Goal: Transaction & Acquisition: Obtain resource

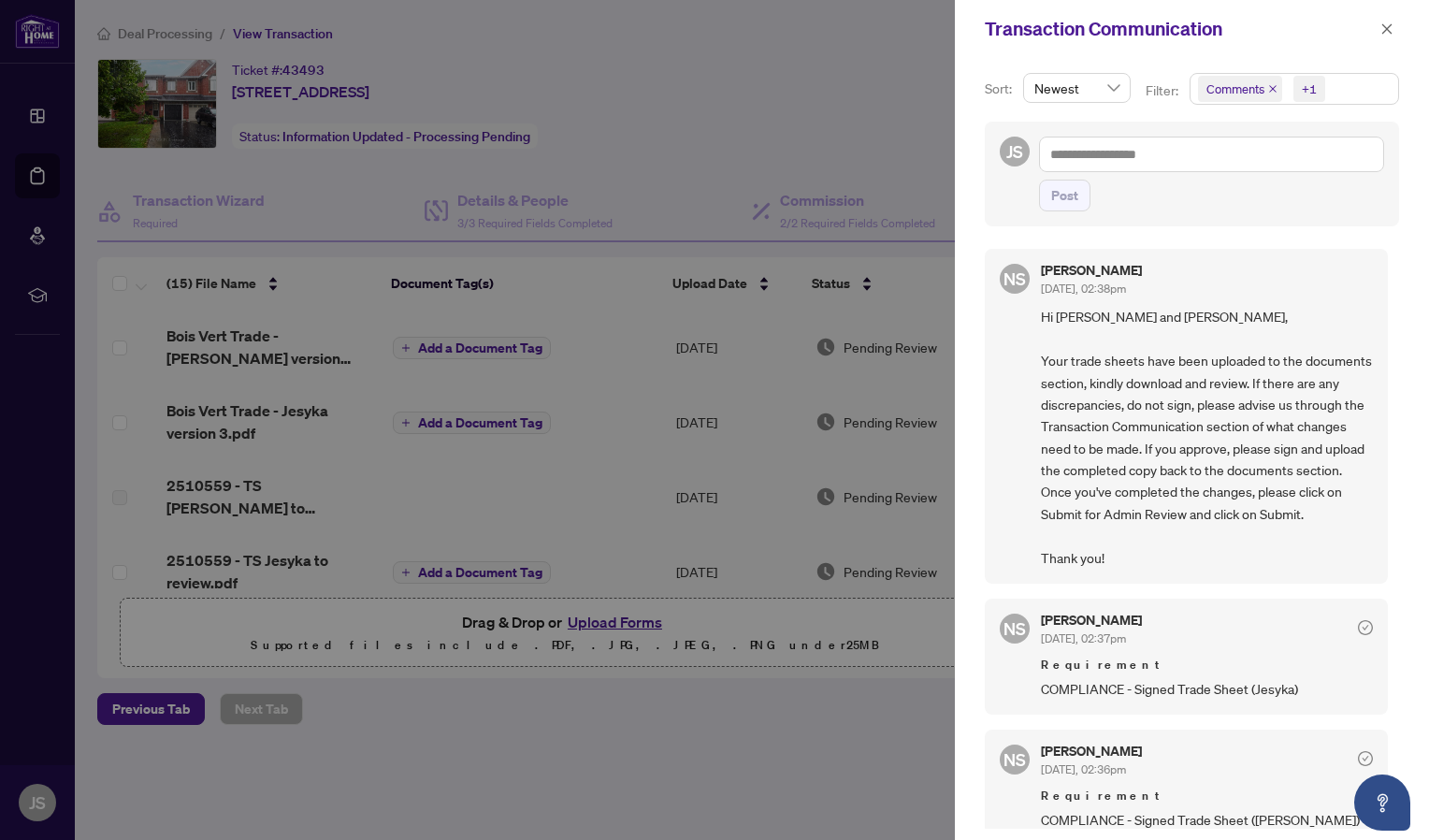
click at [273, 90] on div at bounding box center [714, 420] width 1429 height 840
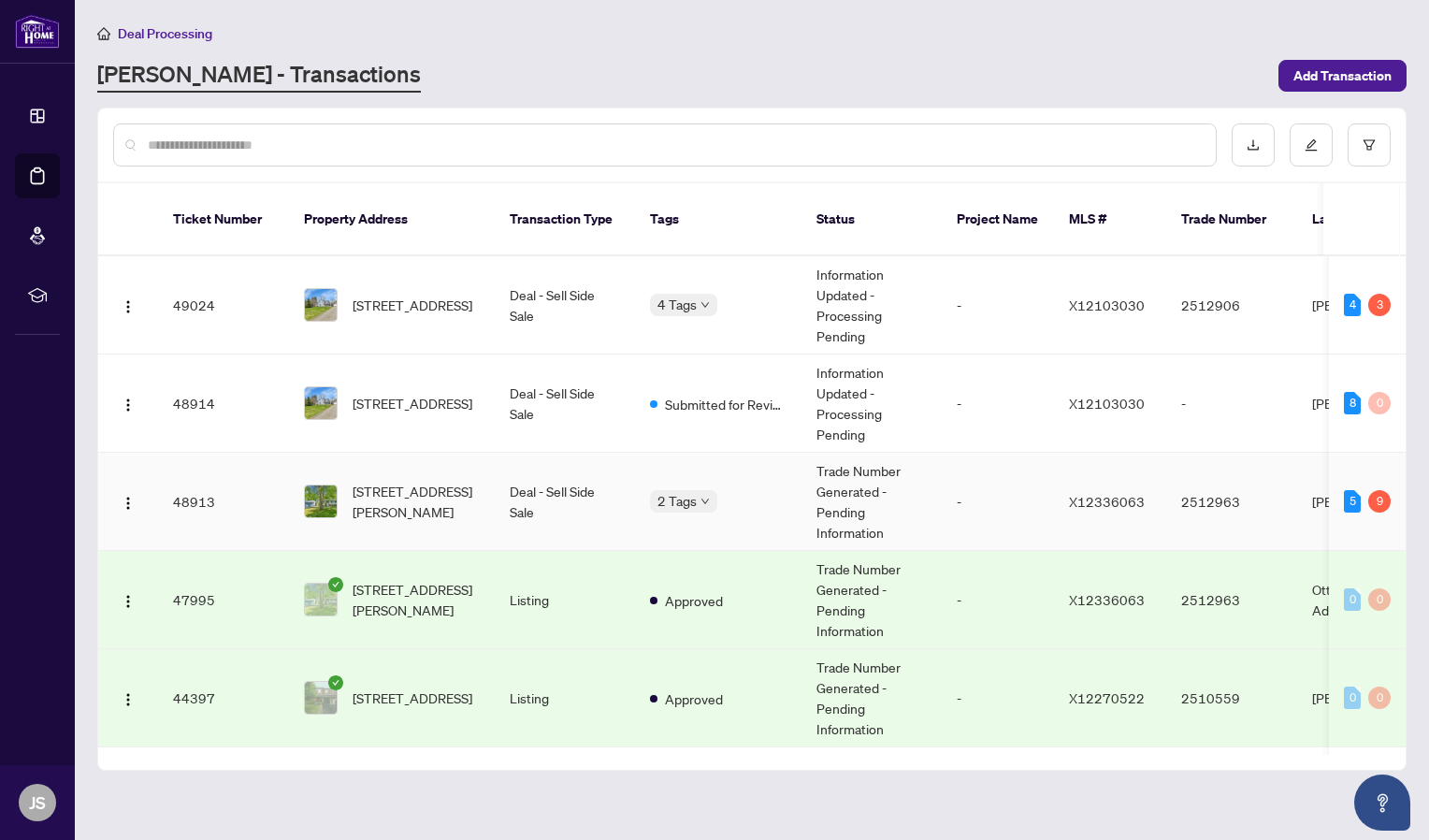
click at [497, 457] on td "Deal - Sell Side Sale" at bounding box center [565, 501] width 140 height 98
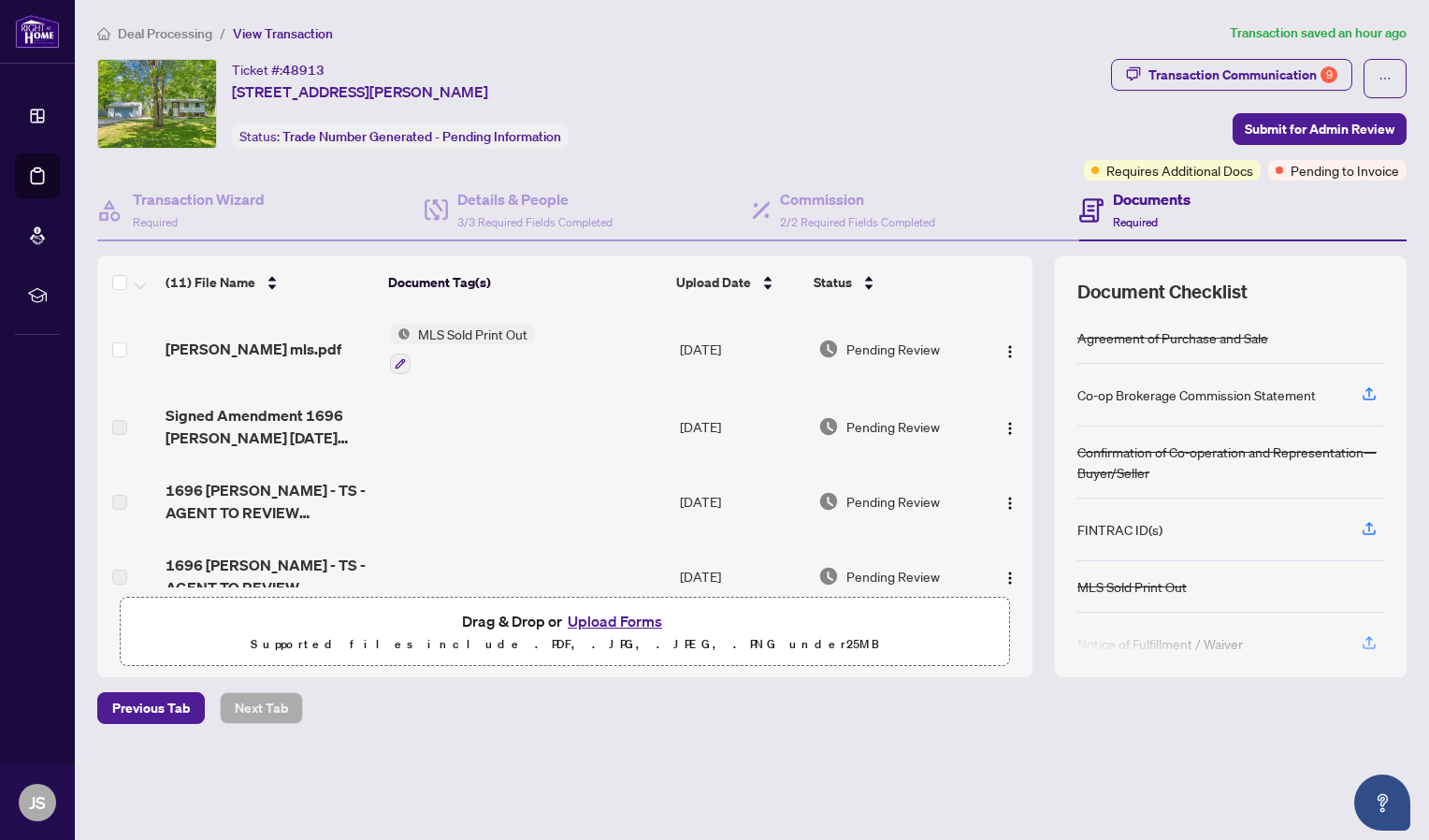
click at [586, 621] on button "Upload Forms" at bounding box center [615, 621] width 106 height 25
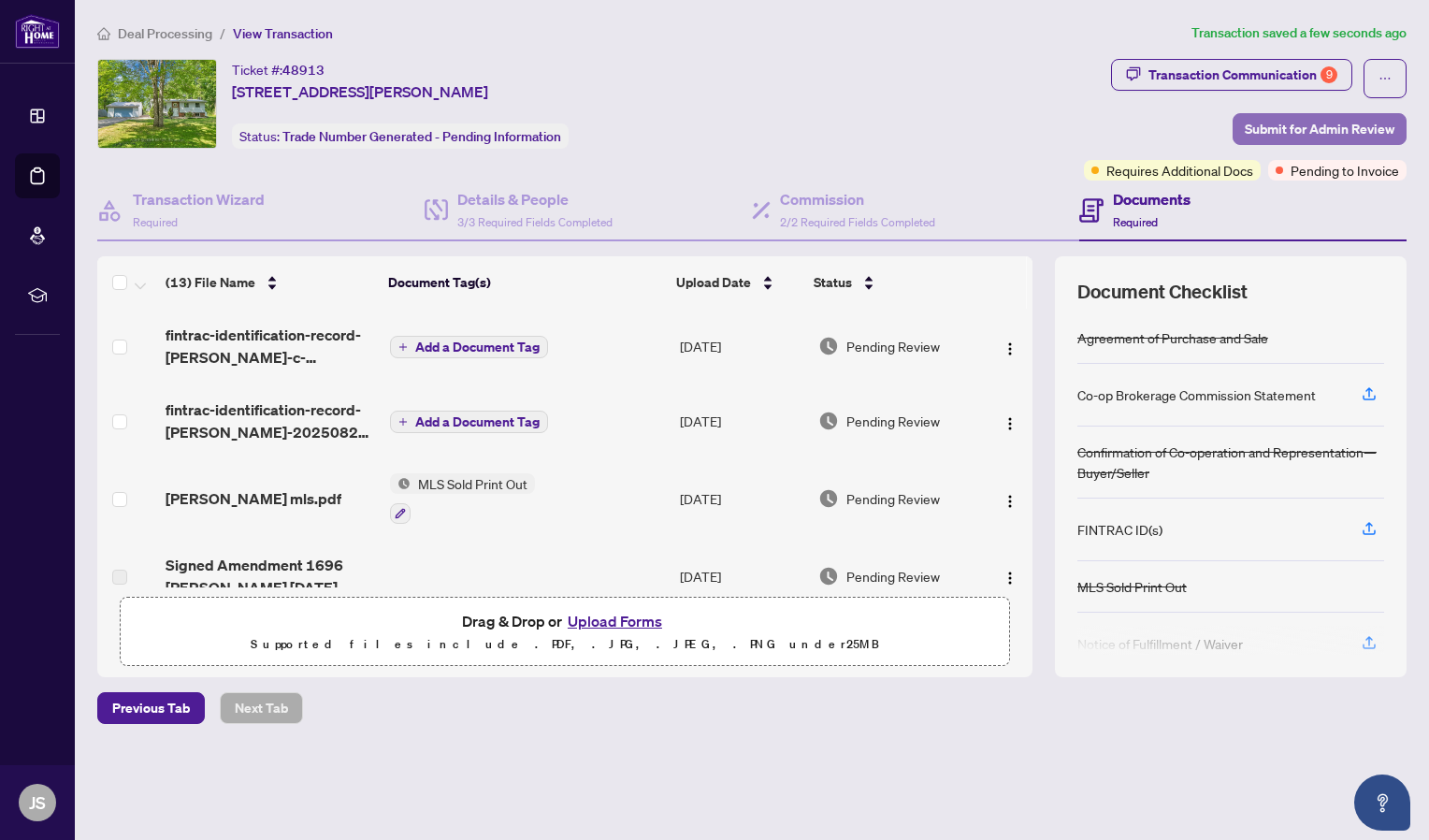
click at [1298, 125] on span "Submit for Admin Review" at bounding box center [1319, 128] width 149 height 30
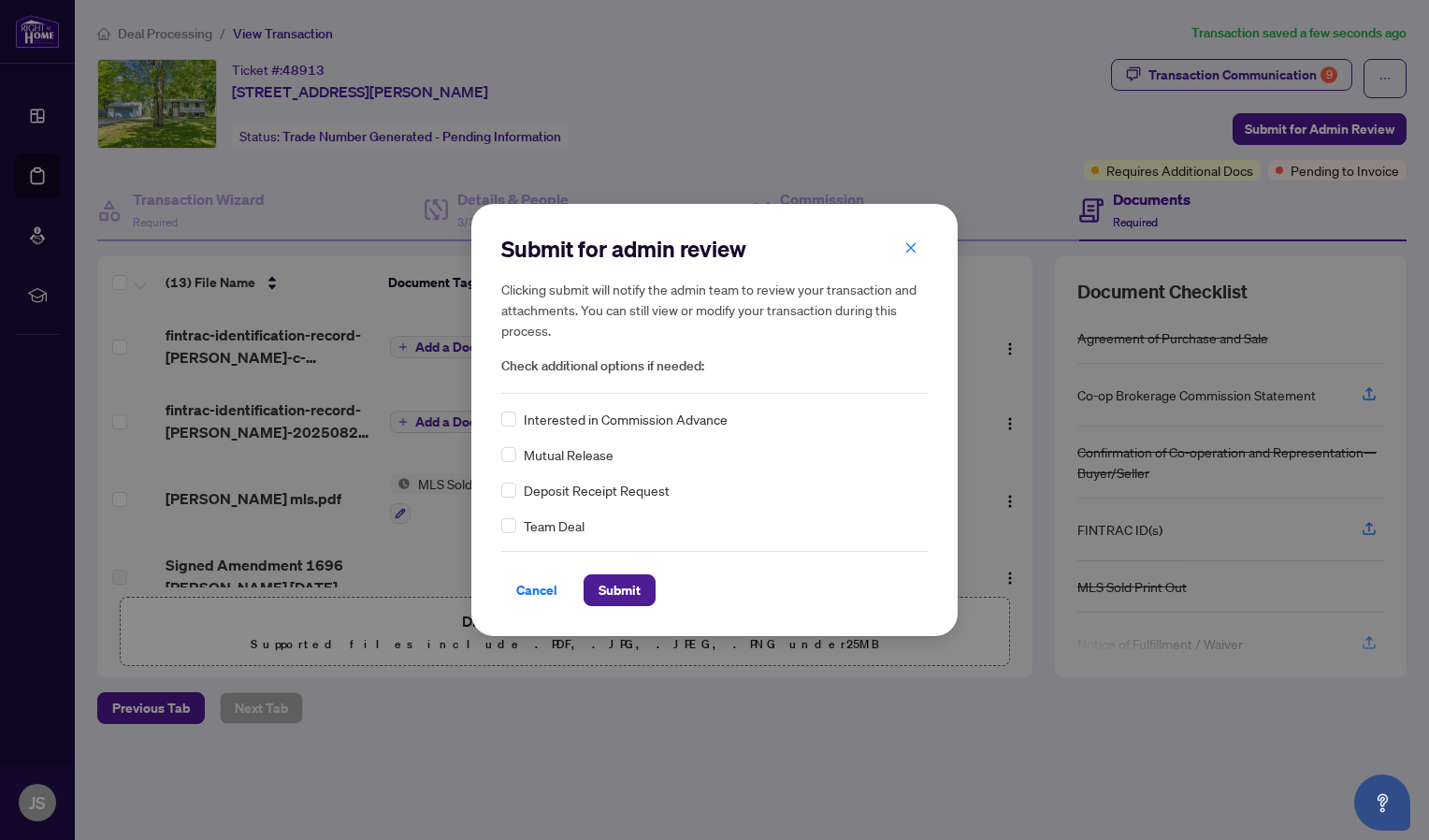
click at [619, 571] on div "Cancel Submit" at bounding box center [714, 578] width 427 height 55
click at [620, 585] on span "Submit" at bounding box center [620, 590] width 42 height 30
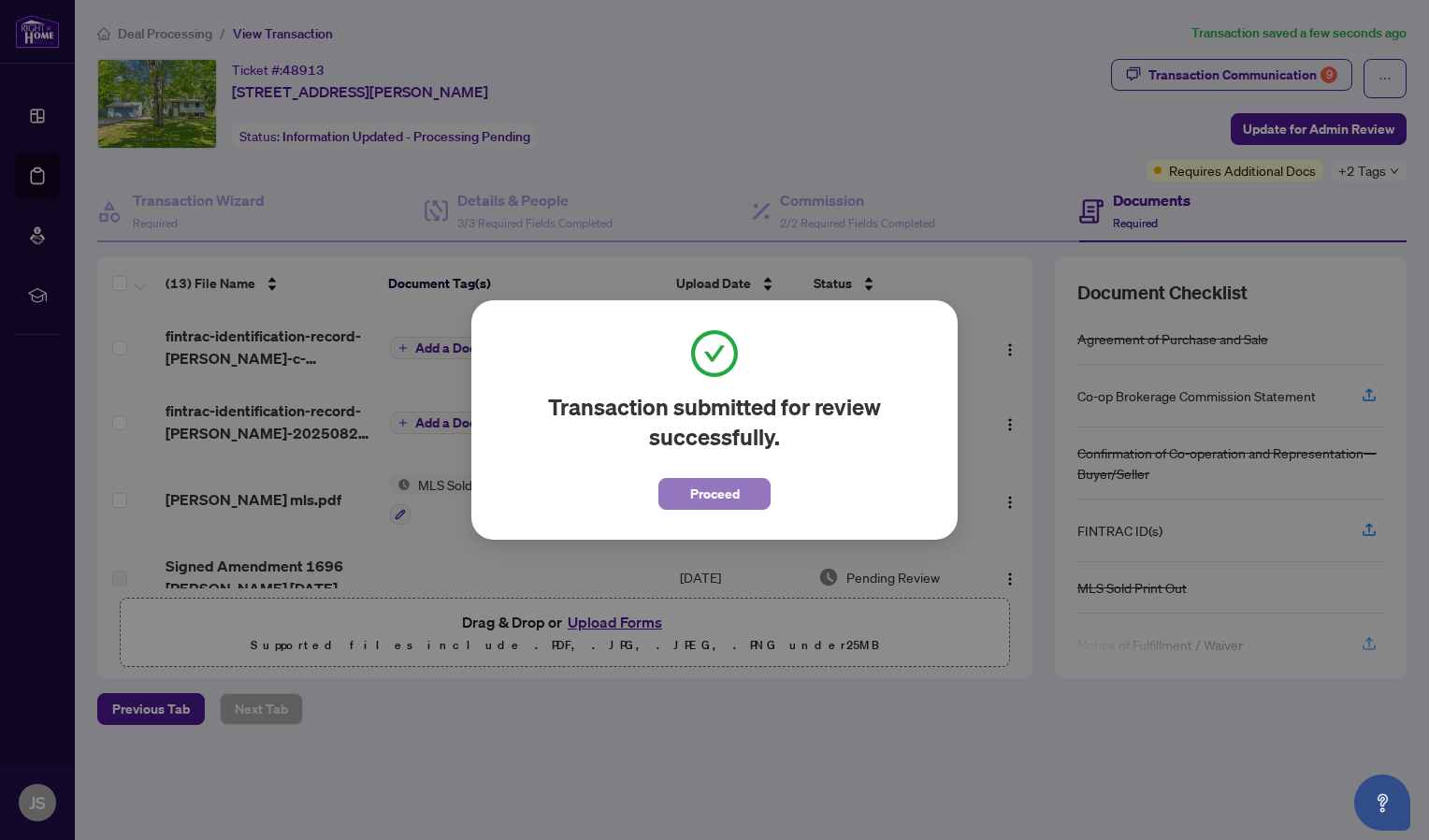
click at [725, 491] on span "Proceed" at bounding box center [715, 494] width 49 height 30
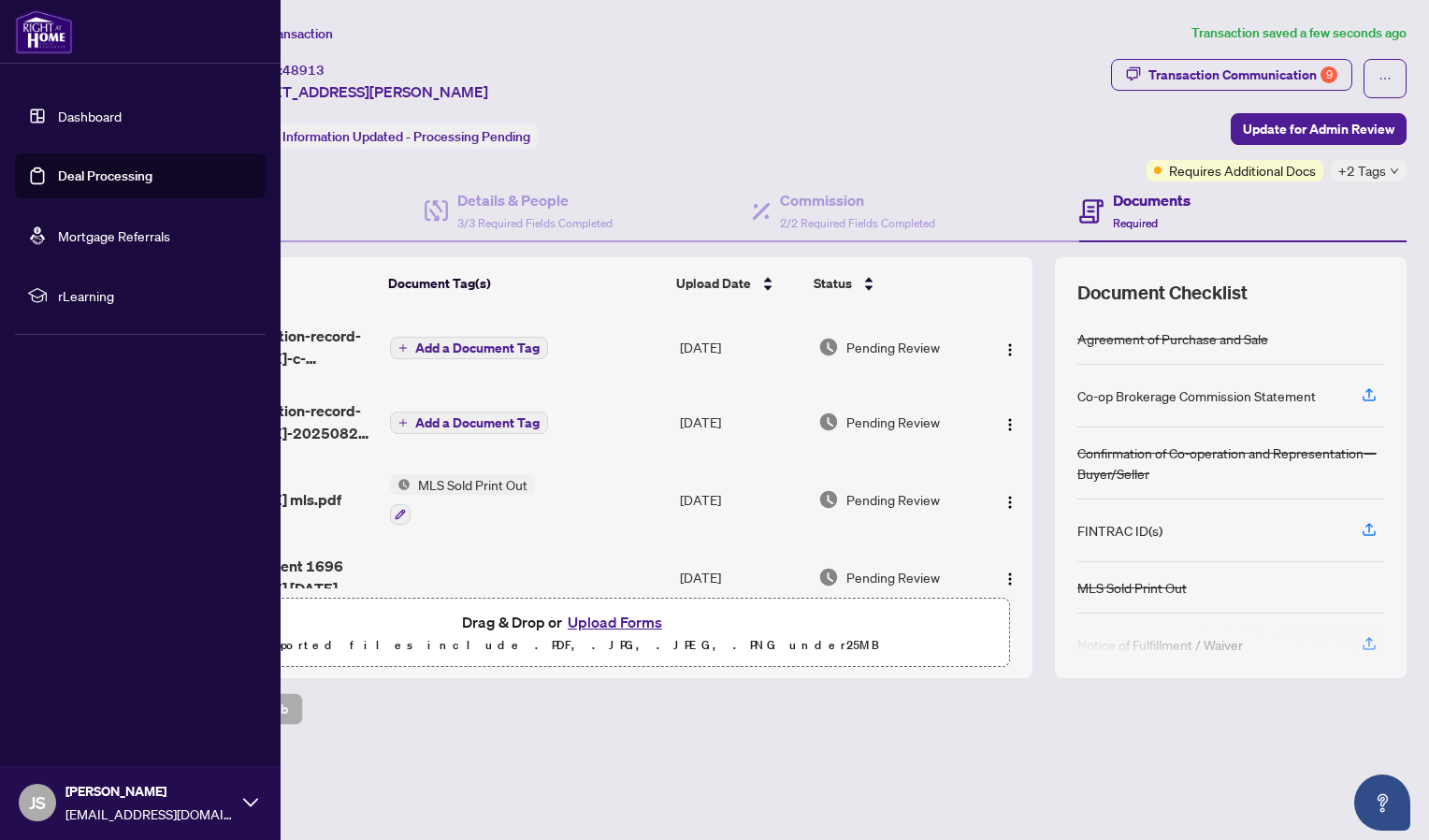
click at [58, 112] on link "Dashboard" at bounding box center [90, 116] width 63 height 17
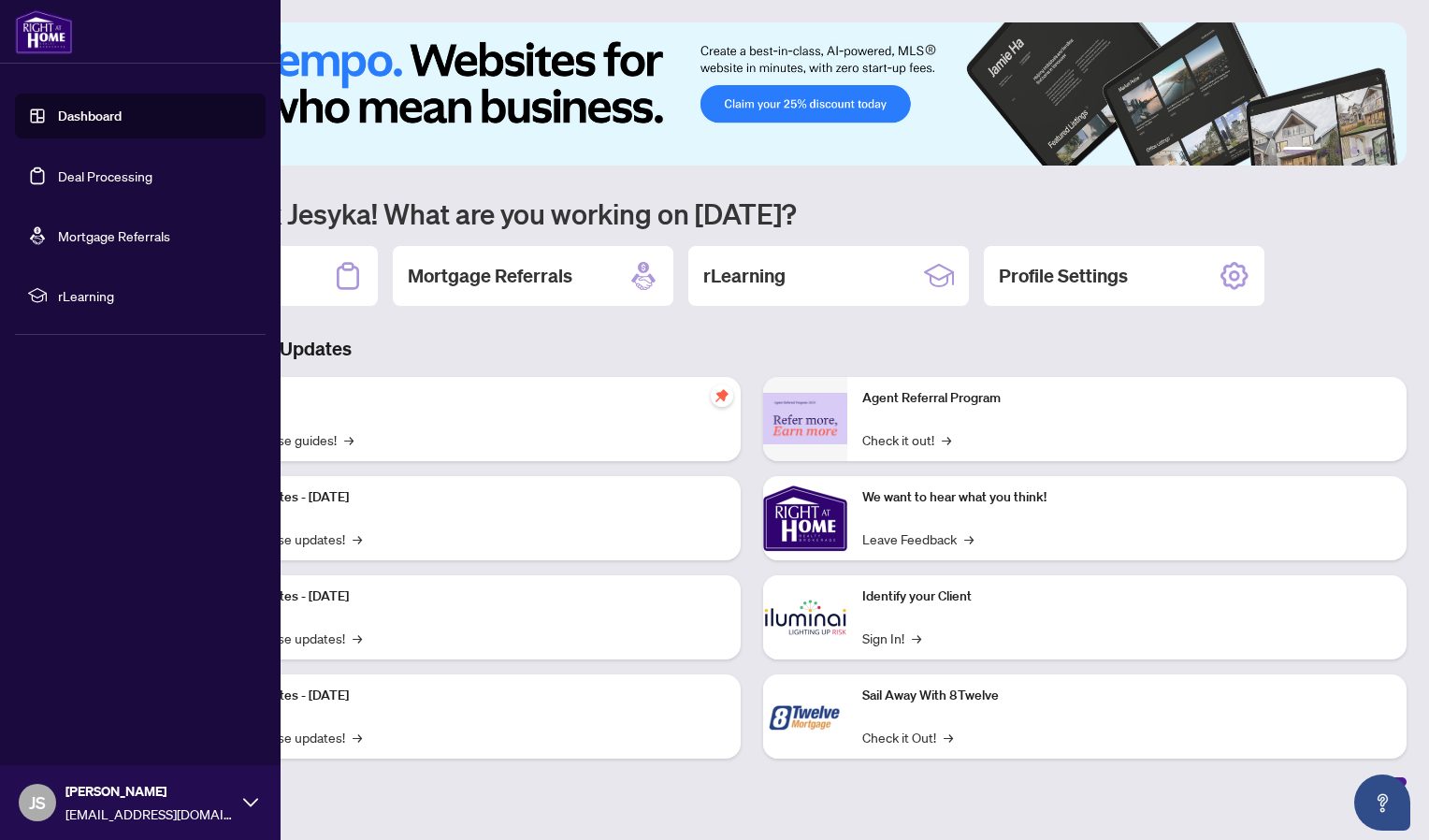
click at [58, 182] on link "Deal Processing" at bounding box center [106, 175] width 95 height 17
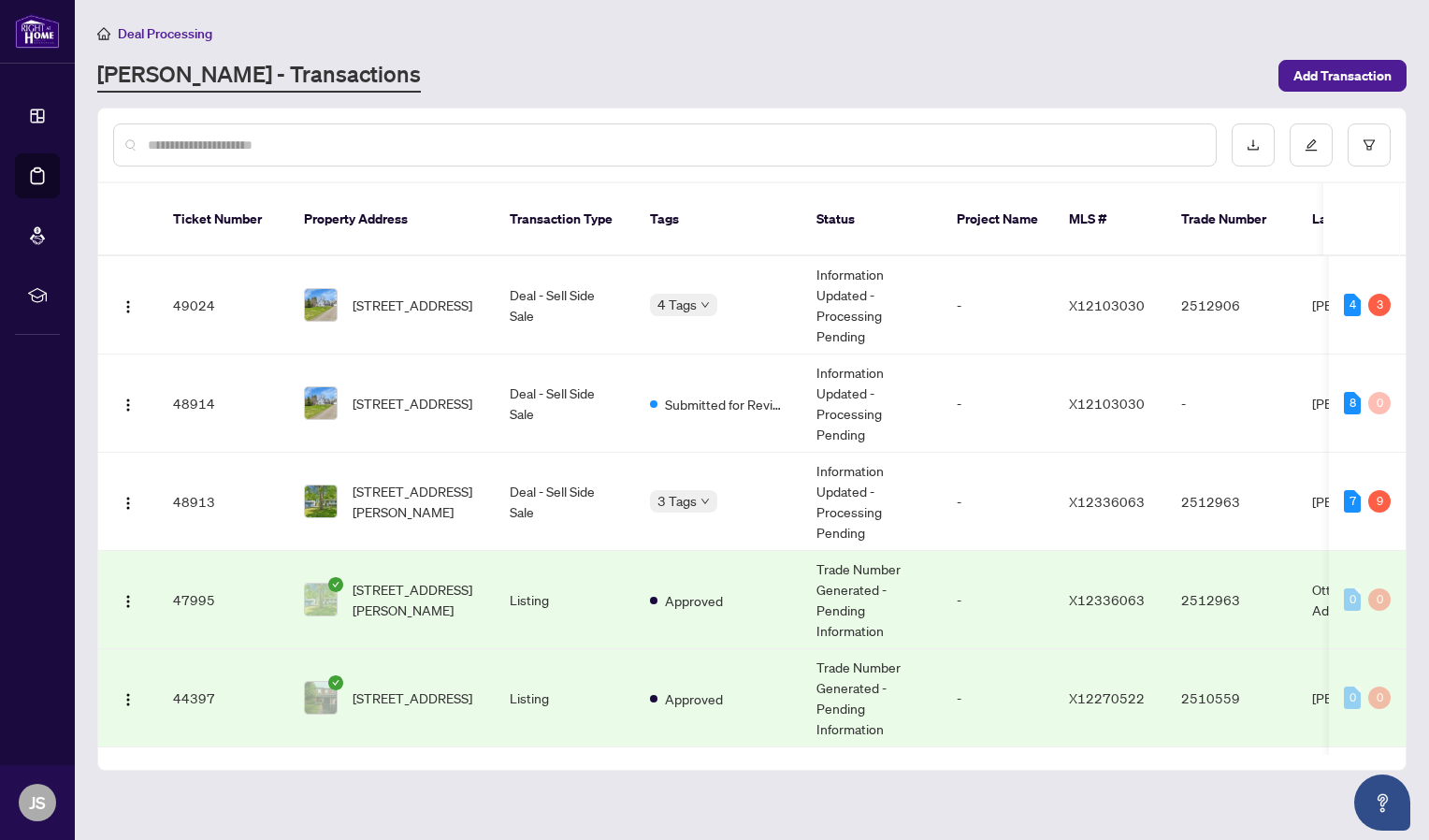
click at [368, 142] on input "text" at bounding box center [675, 144] width 1053 height 21
type input "*"
type input "******"
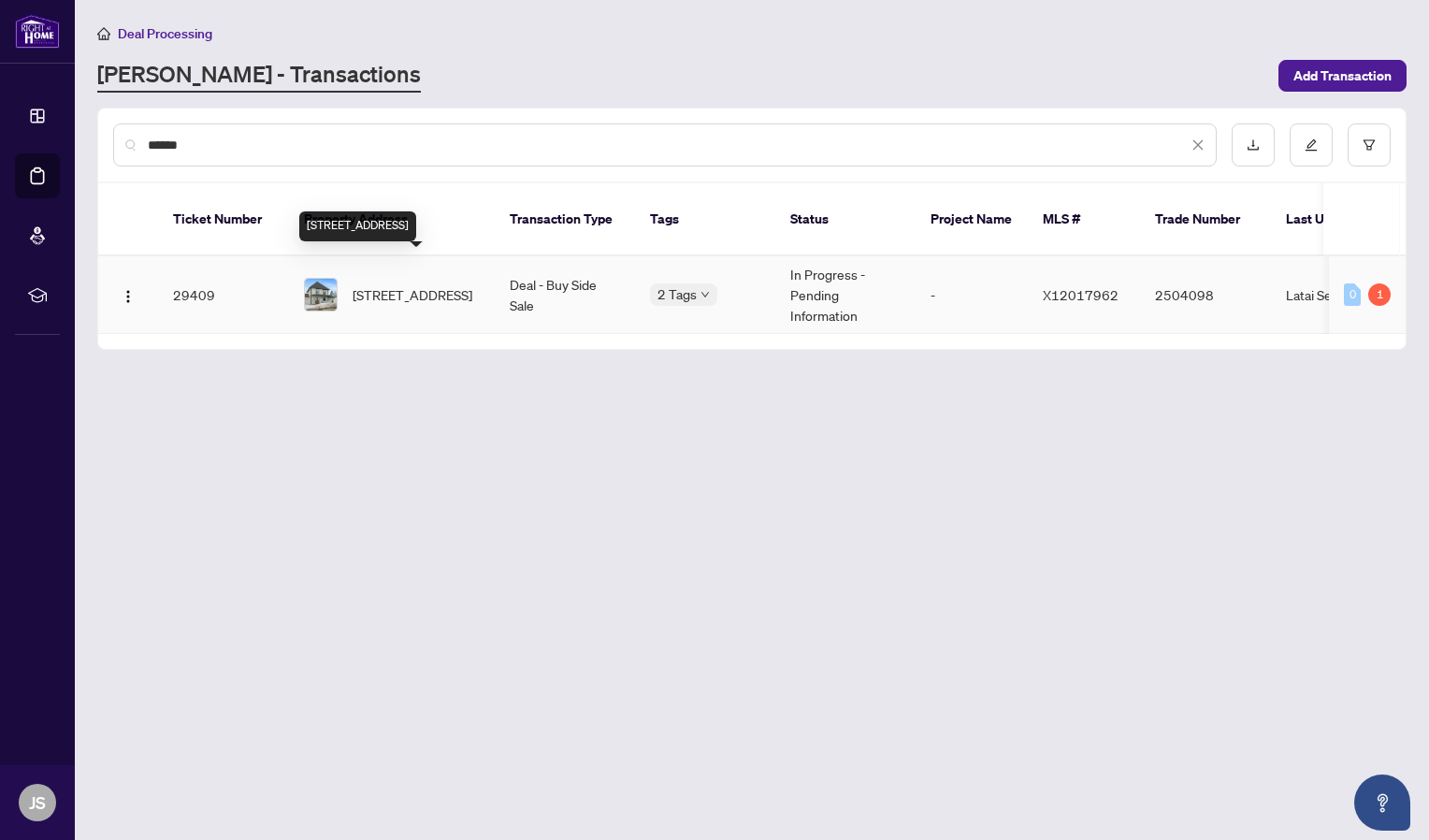
click at [428, 285] on span "[STREET_ADDRESS]" at bounding box center [412, 294] width 120 height 21
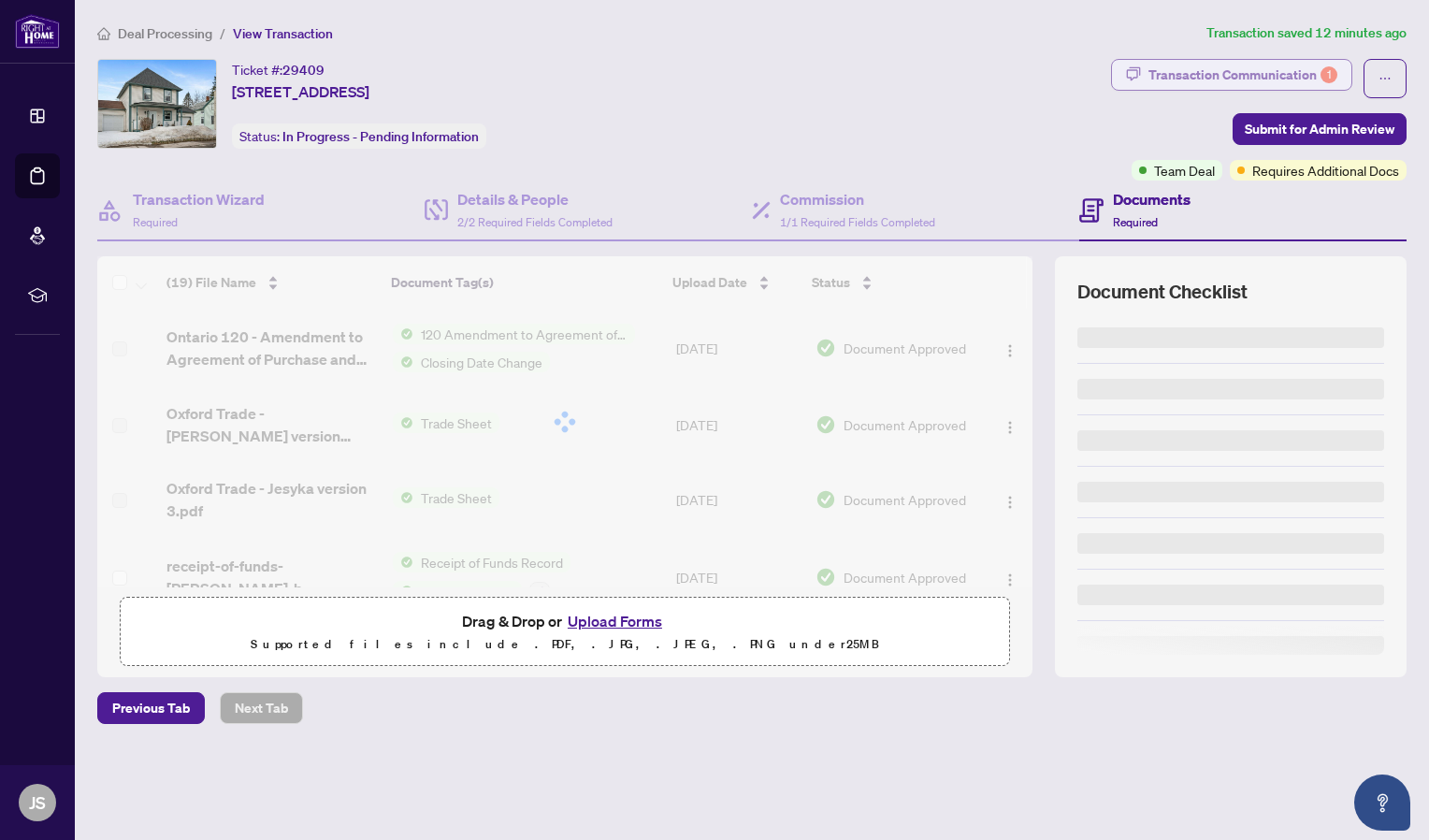
click at [1250, 74] on div "Transaction Communication 1" at bounding box center [1242, 75] width 189 height 30
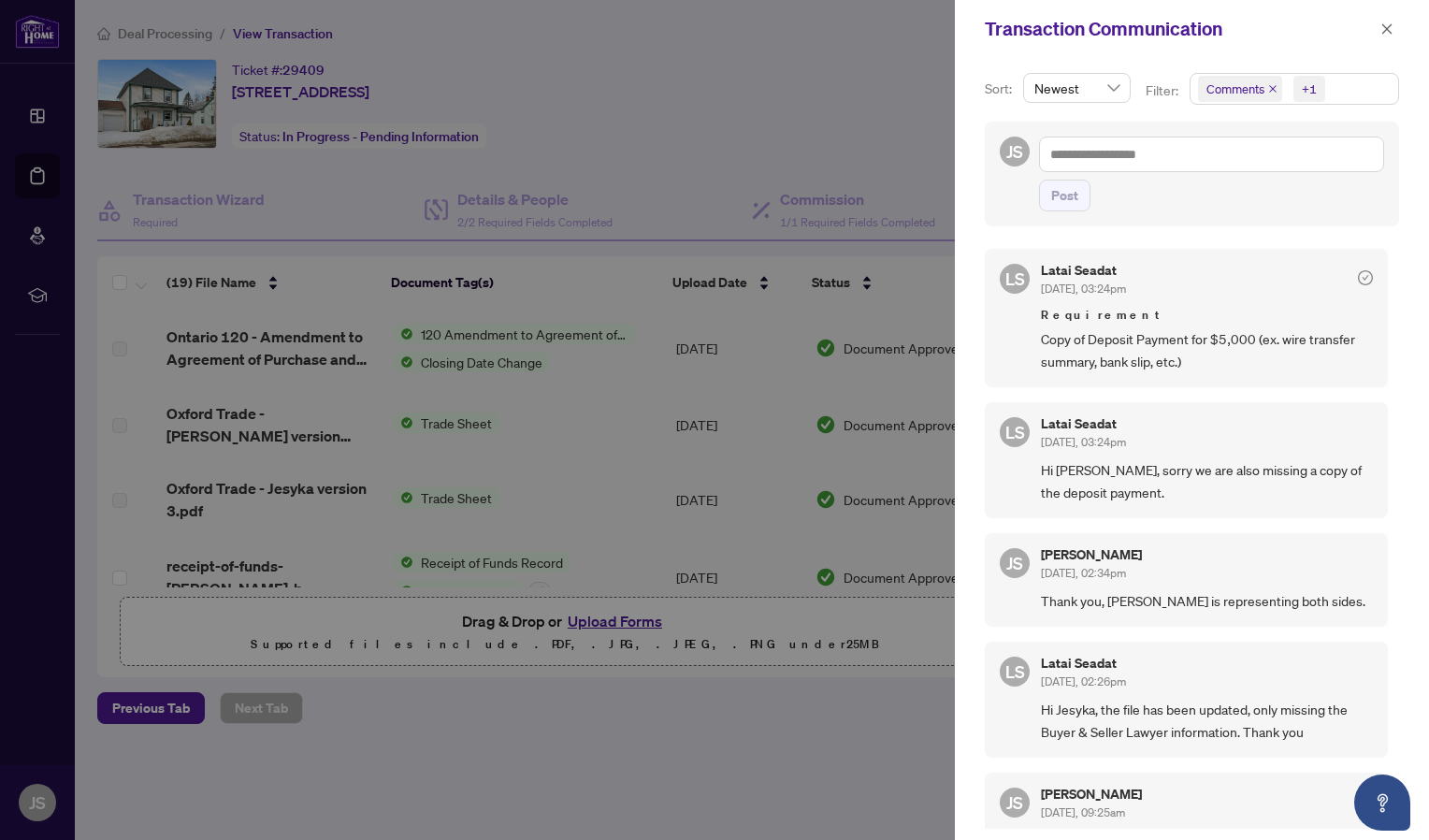
click at [777, 168] on div at bounding box center [714, 420] width 1429 height 840
click at [1384, 27] on icon "close" at bounding box center [1387, 29] width 13 height 13
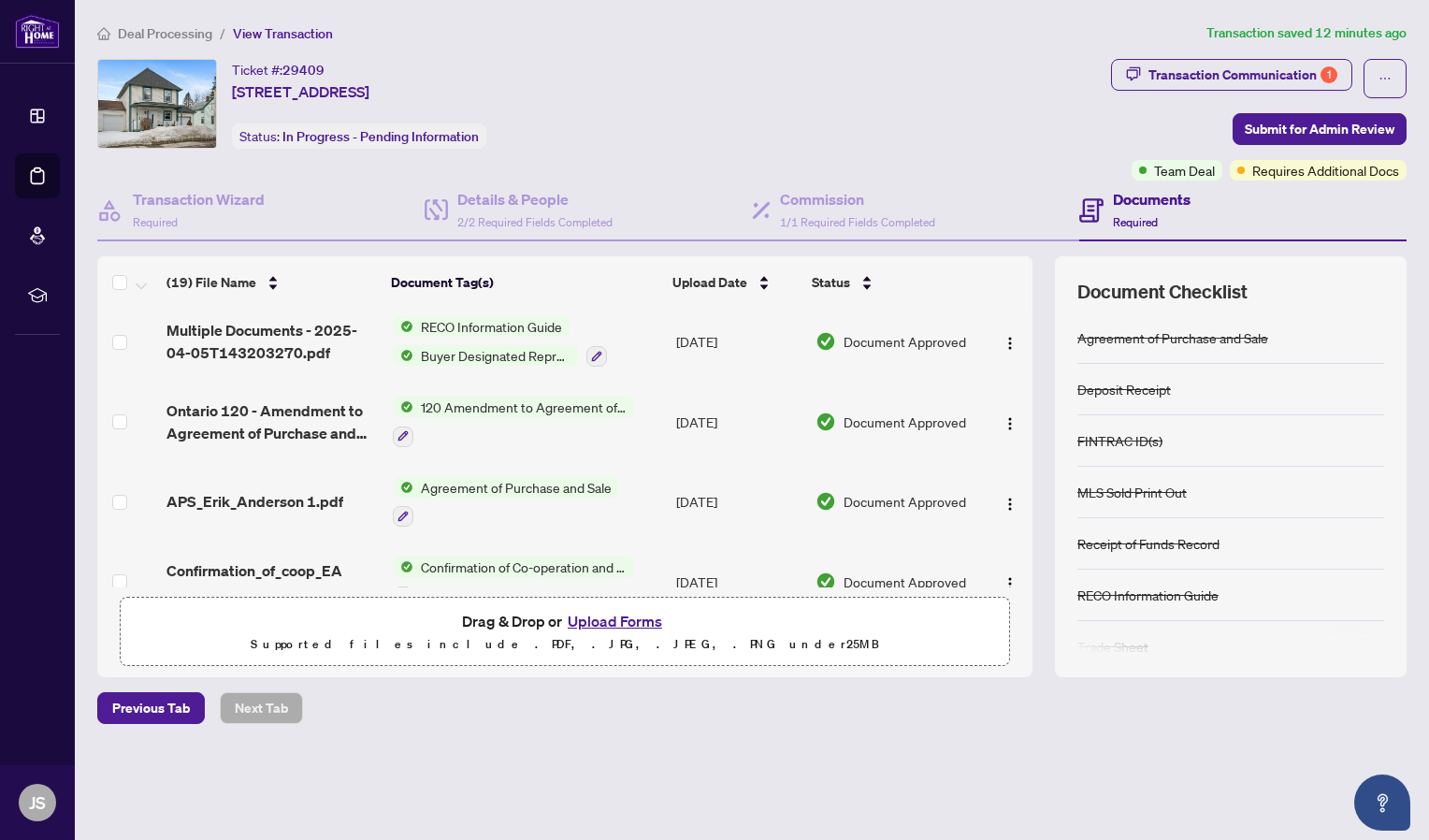
scroll to position [1227, 0]
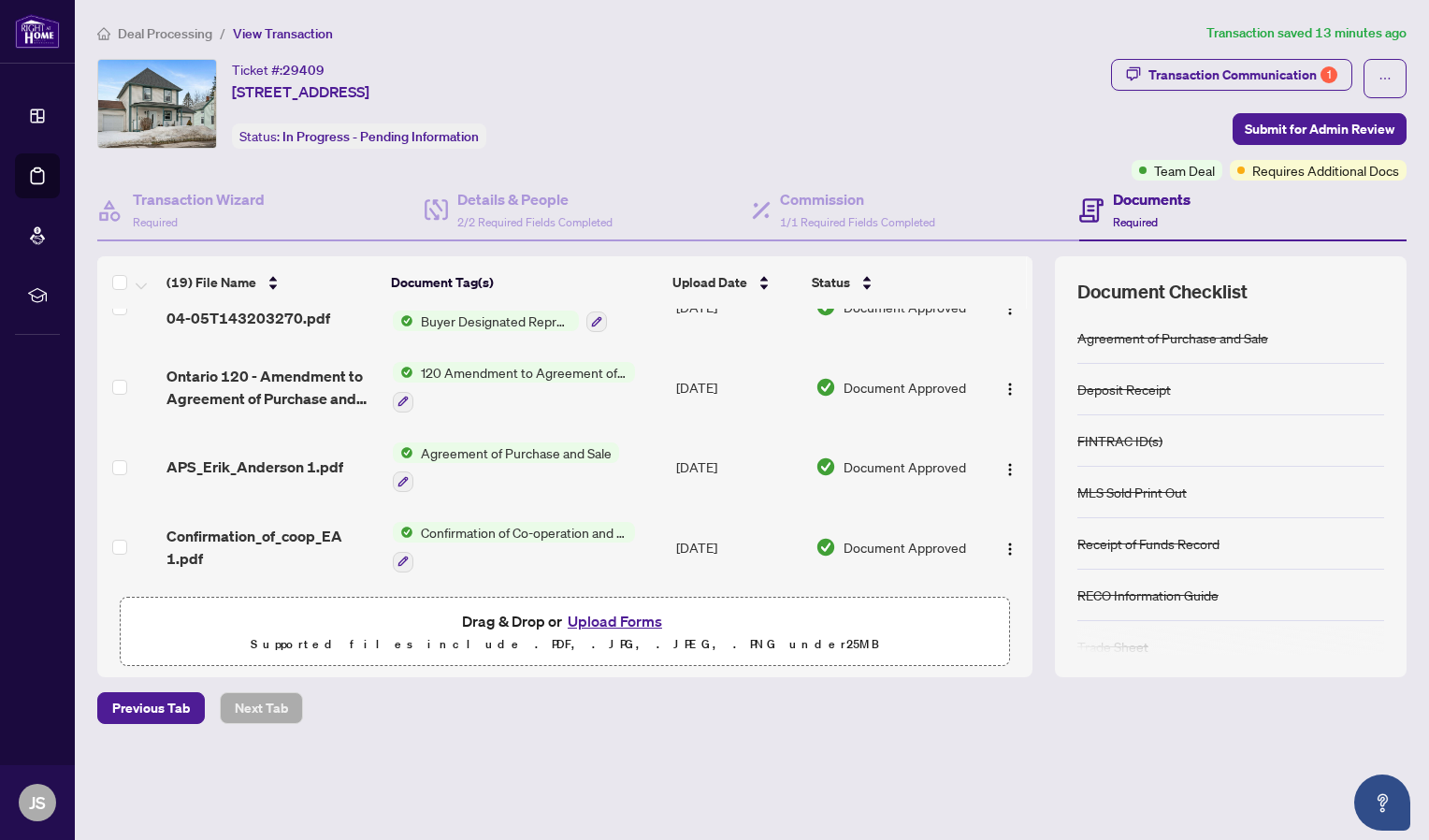
click at [619, 618] on button "Upload Forms" at bounding box center [615, 621] width 106 height 25
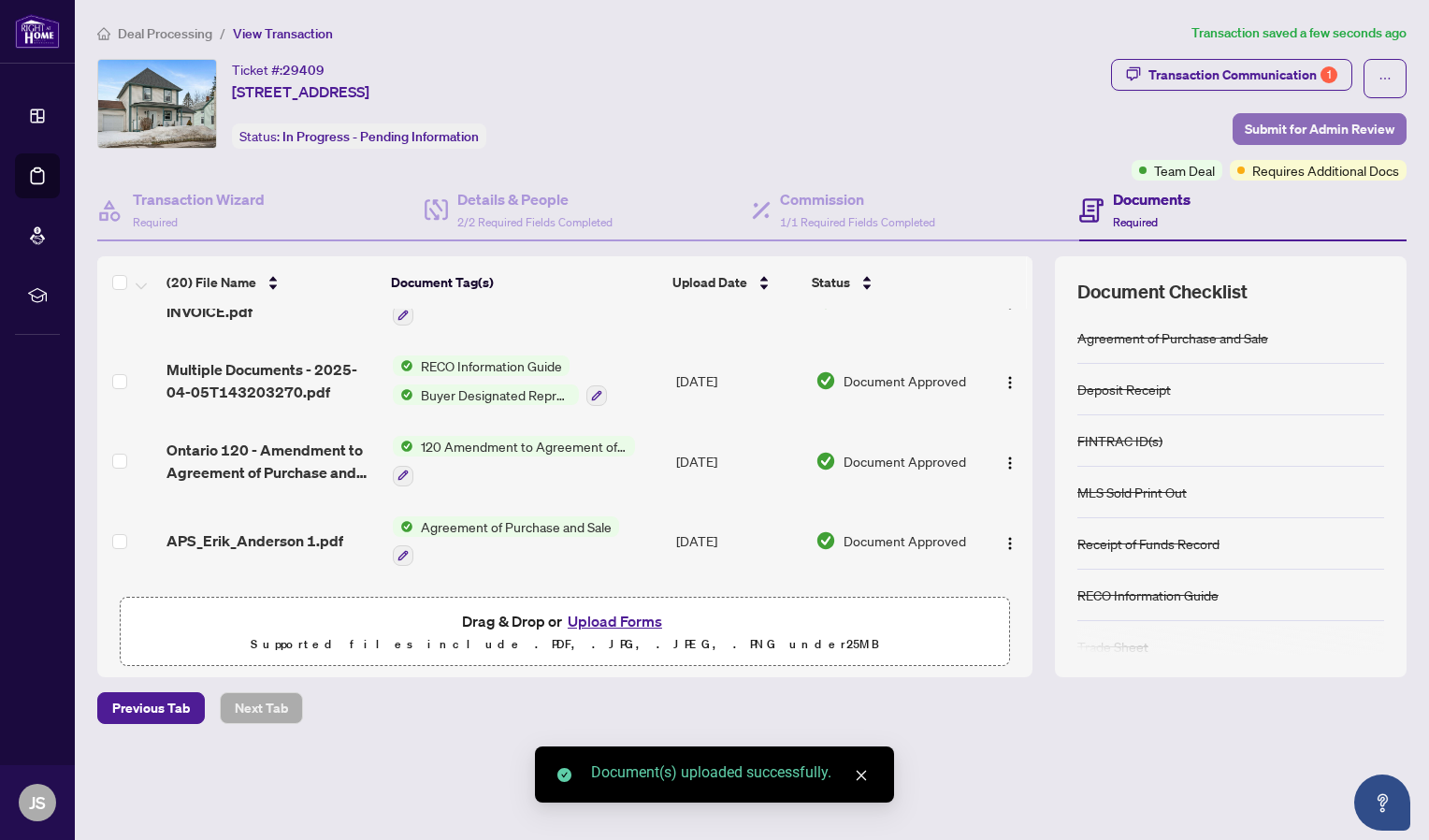
click at [1310, 123] on span "Submit for Admin Review" at bounding box center [1319, 128] width 149 height 30
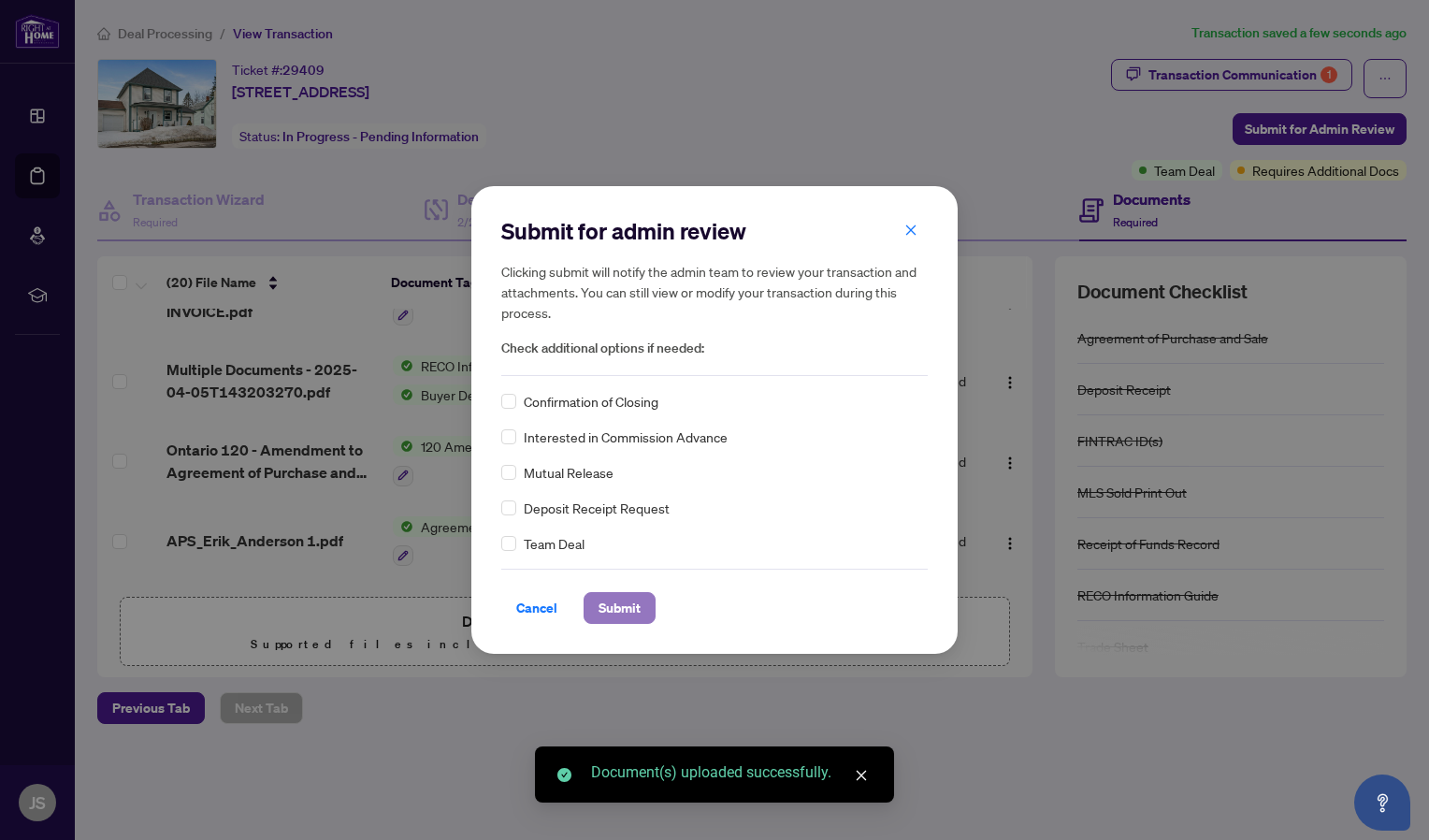
click at [630, 614] on span "Submit" at bounding box center [620, 608] width 42 height 30
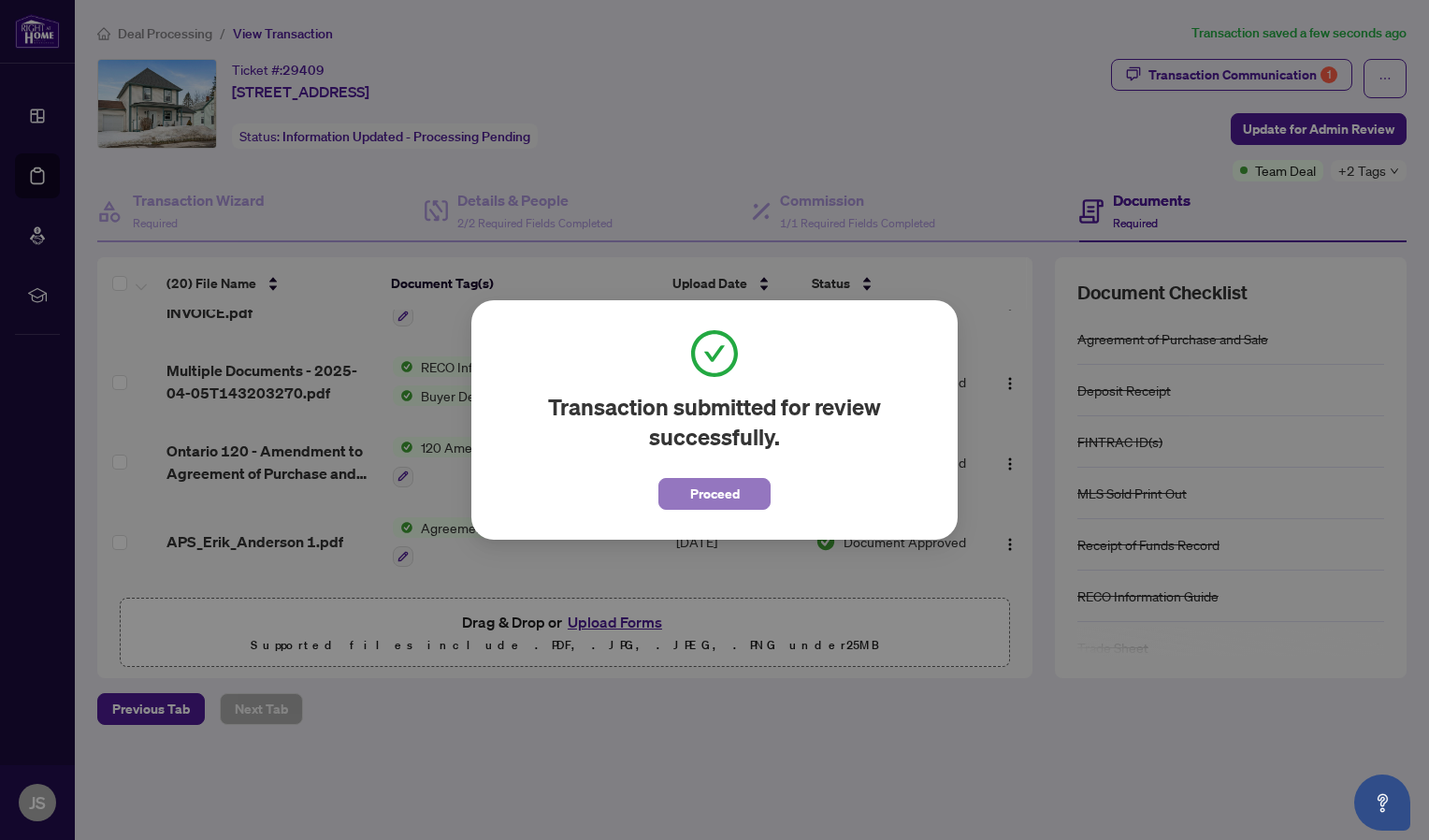
click at [749, 486] on button "Proceed" at bounding box center [714, 494] width 113 height 32
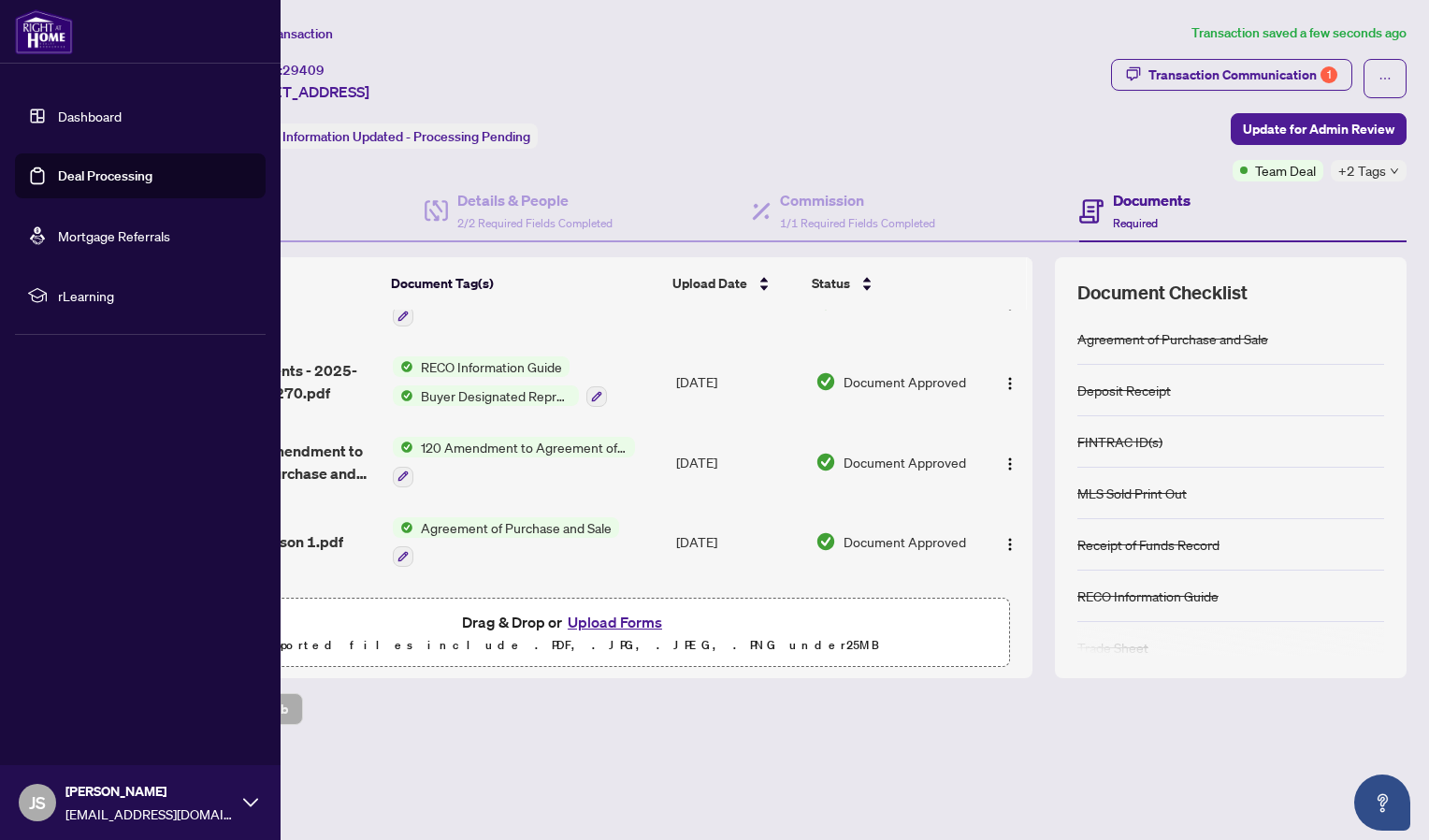
click at [58, 119] on link "Dashboard" at bounding box center [90, 116] width 63 height 17
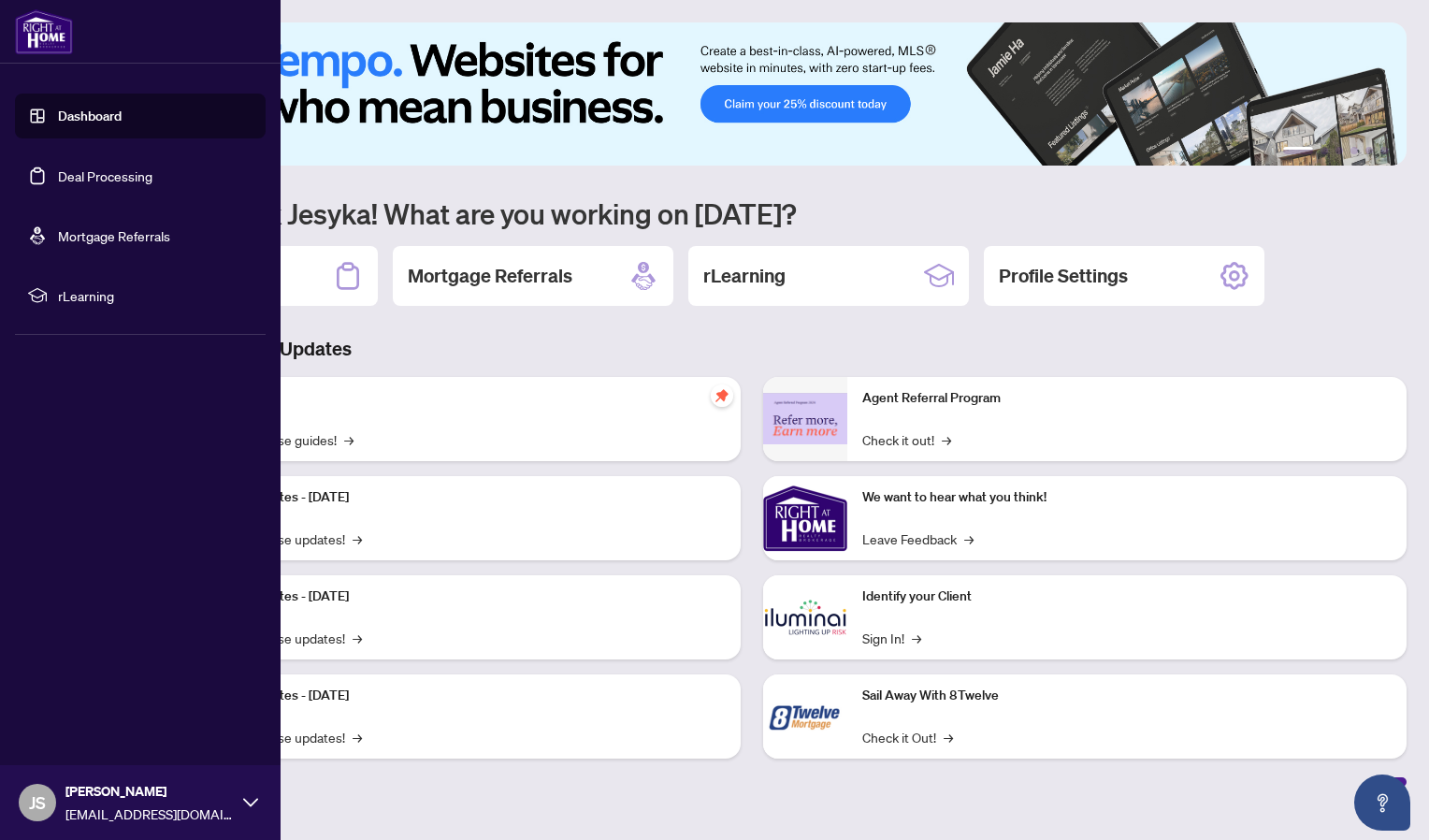
click at [58, 181] on link "Deal Processing" at bounding box center [106, 175] width 95 height 17
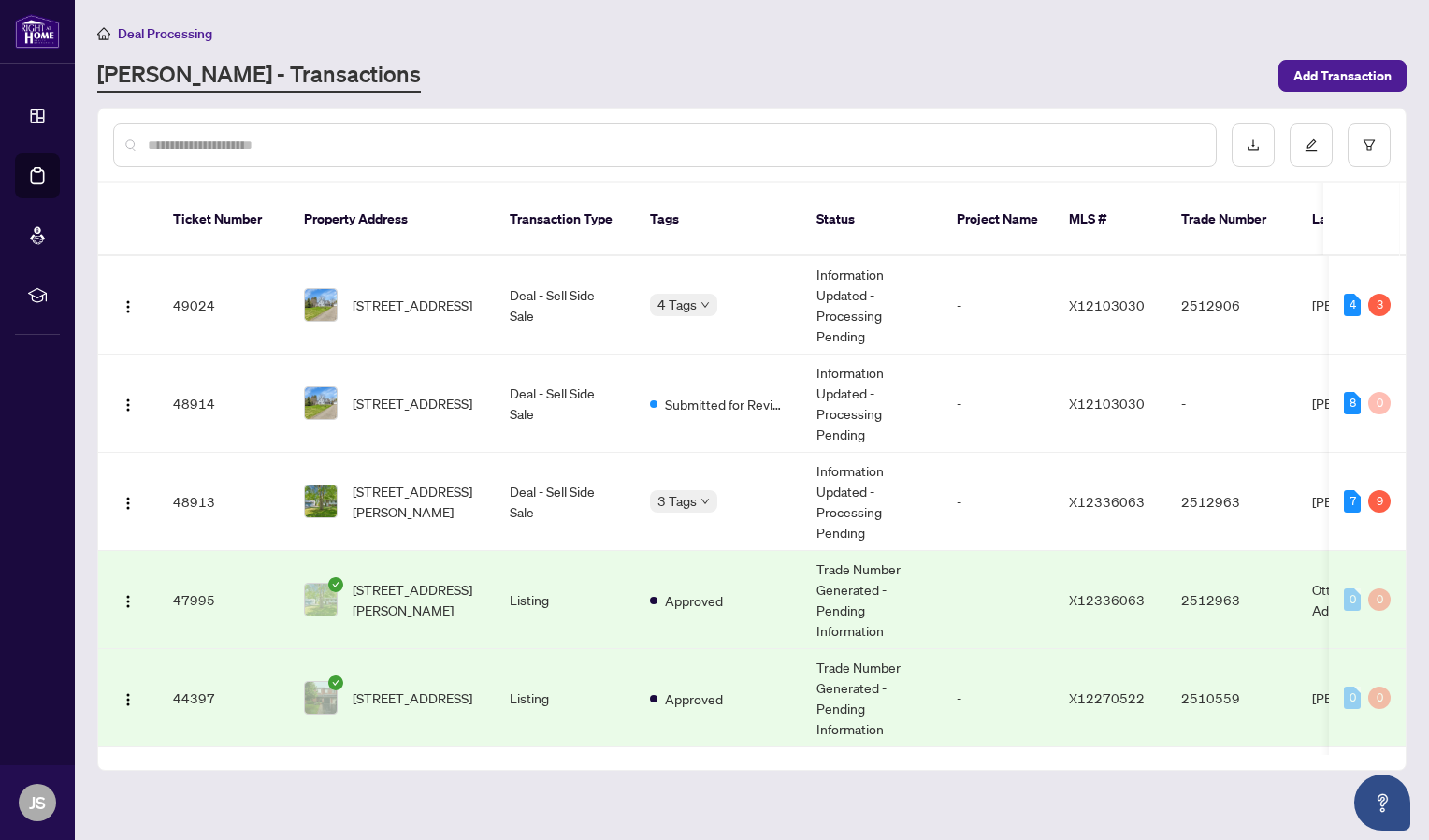
click at [1428, 199] on html "Dashboard Deal Processing Mortgage Referrals rLearning JS [PERSON_NAME] [PERSON…" at bounding box center [714, 420] width 1429 height 840
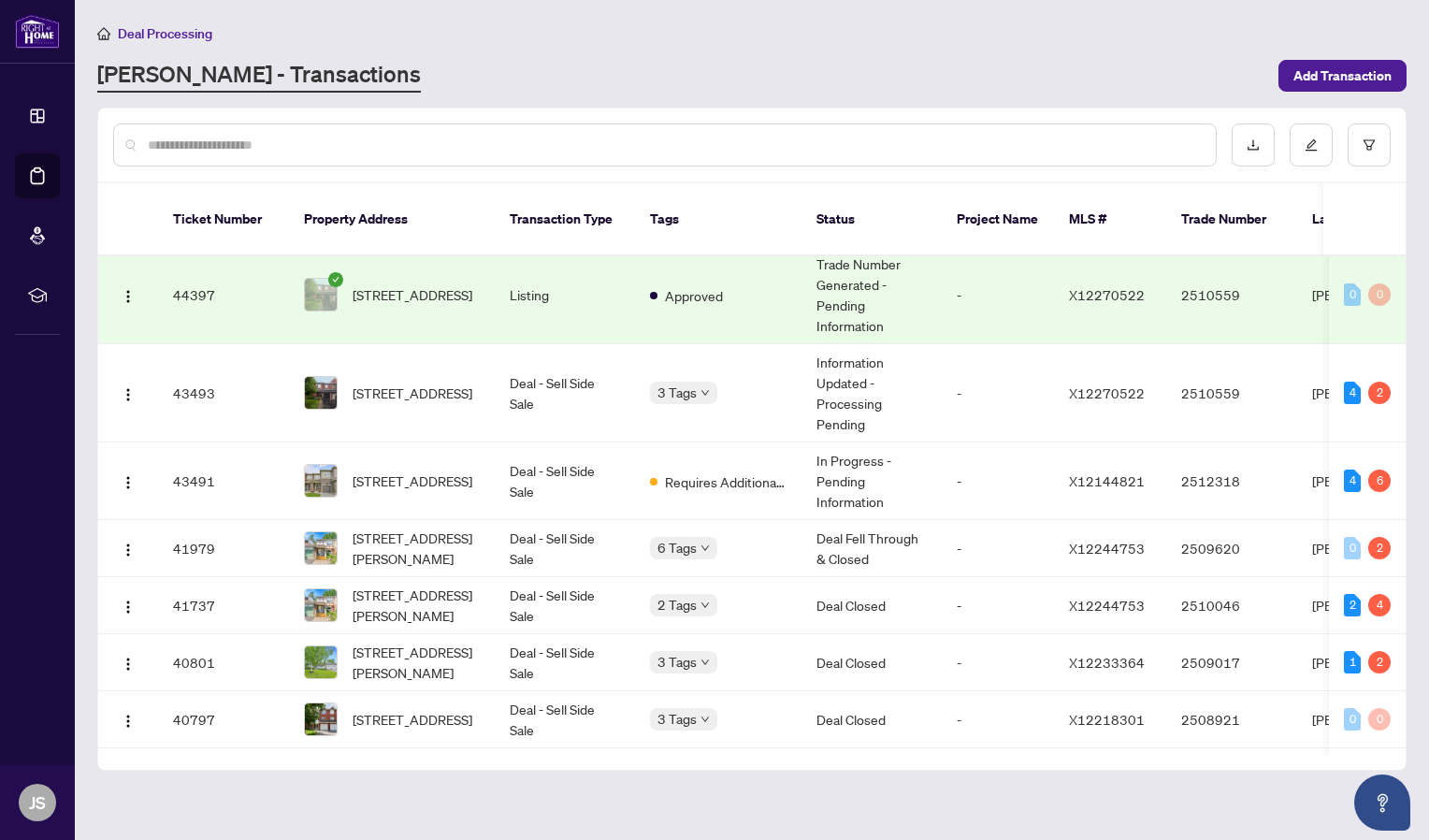
scroll to position [415, 0]
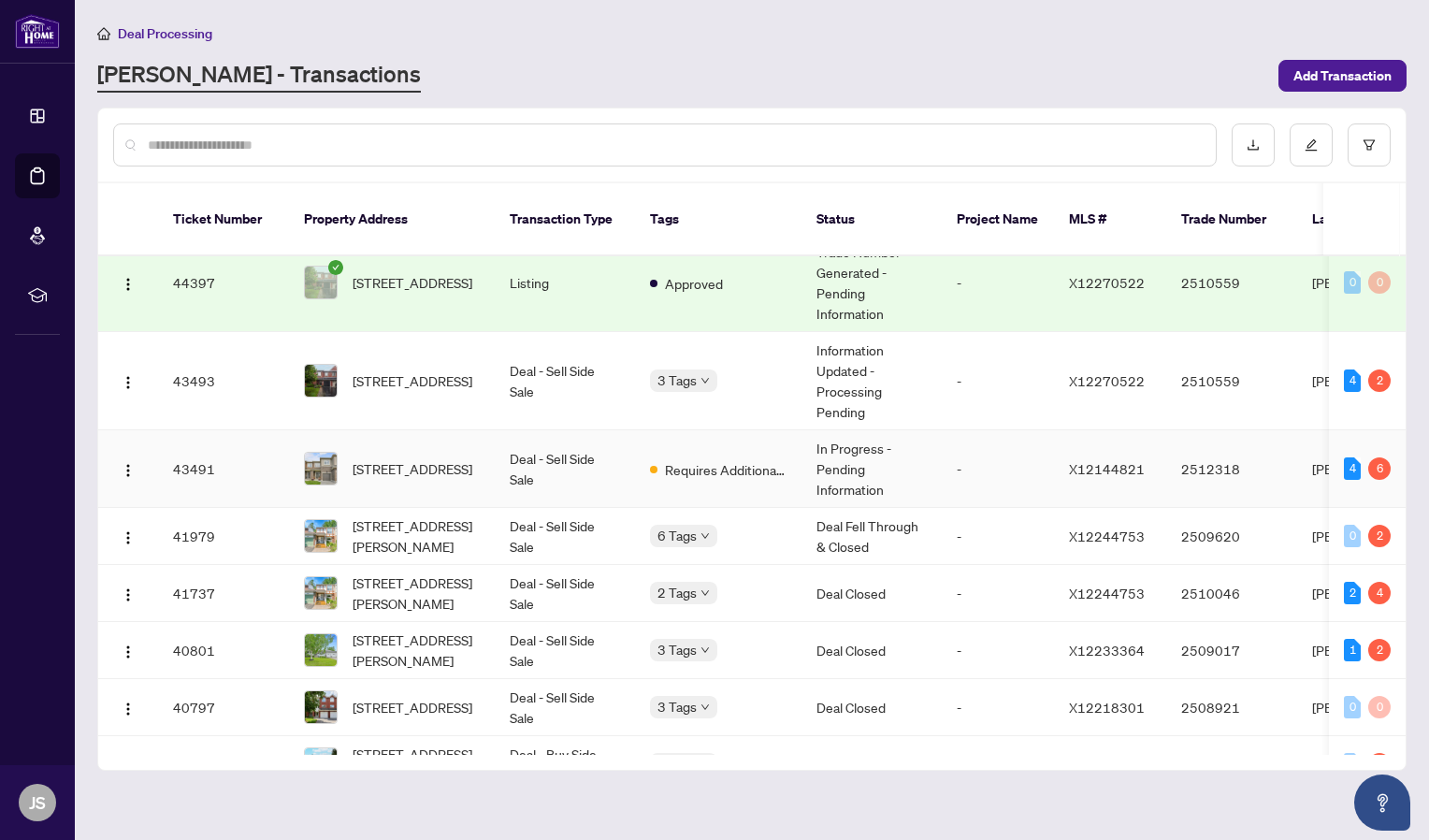
click at [529, 452] on td "Deal - Sell Side Sale" at bounding box center [565, 468] width 140 height 78
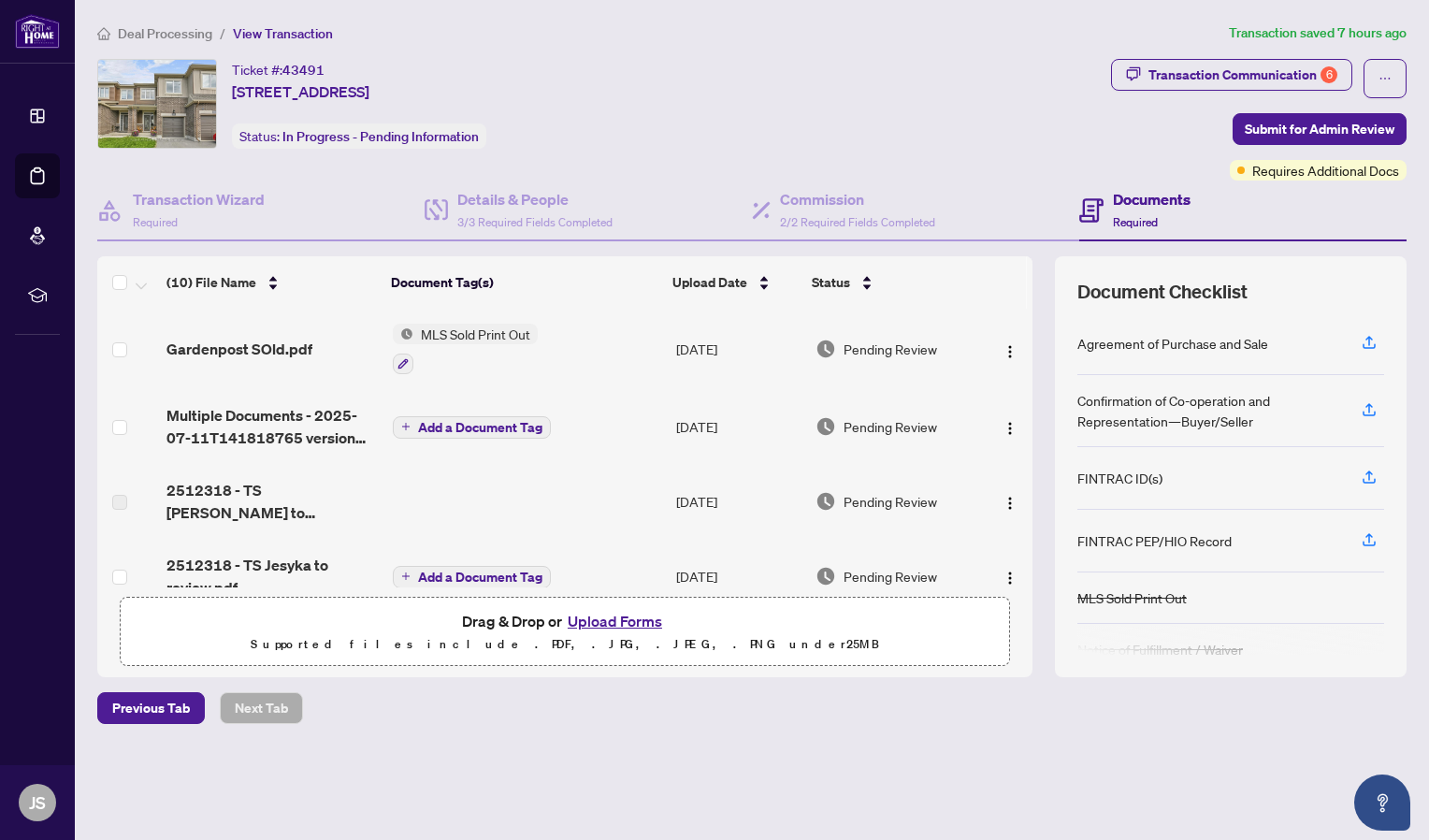
click at [1337, 472] on div "FINTRAC ID(s)" at bounding box center [1230, 477] width 306 height 62
click at [1376, 463] on span "button" at bounding box center [1369, 478] width 17 height 30
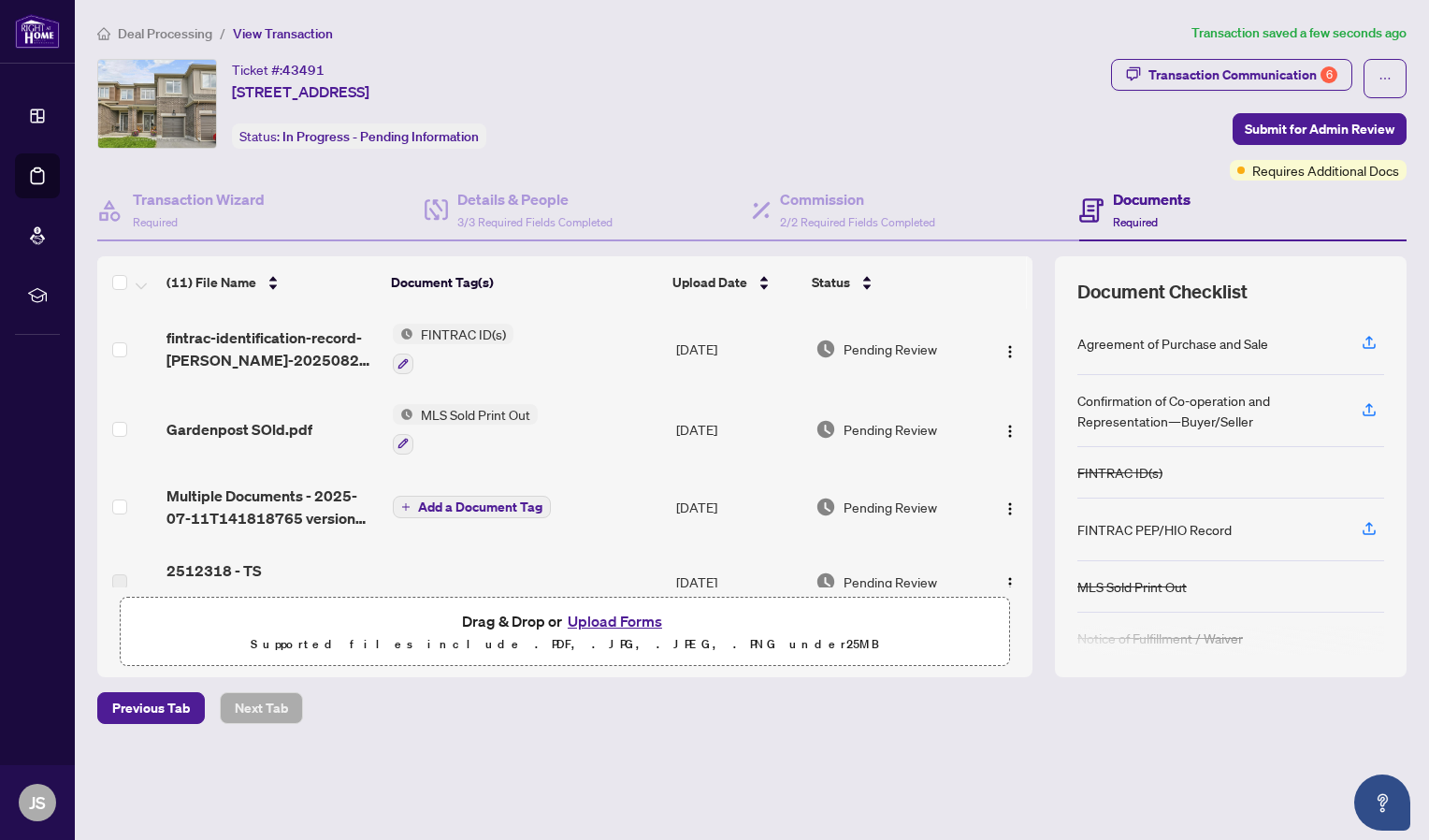
drag, startPoint x: 1025, startPoint y: 336, endPoint x: 1025, endPoint y: 363, distance: 27.0
click at [1025, 363] on td at bounding box center [1008, 348] width 49 height 80
drag, startPoint x: 1025, startPoint y: 363, endPoint x: 1031, endPoint y: 394, distance: 31.6
click at [1031, 394] on div "fintrac-identification-record-[PERSON_NAME]-20250827-125822.pdf FINTRAC ID(s) […" at bounding box center [564, 448] width 935 height 279
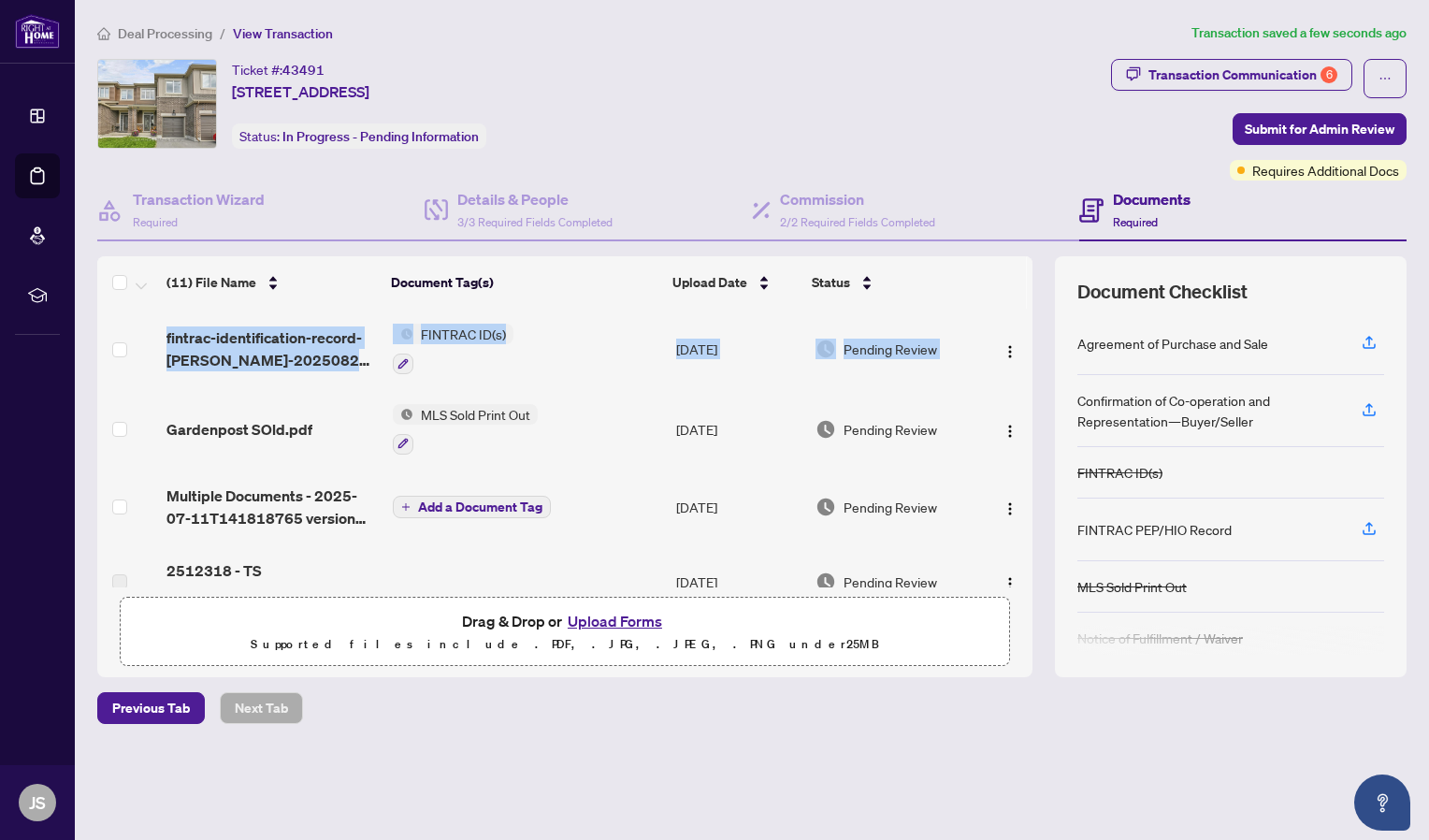
click at [1032, 387] on div "fintrac-identification-record-[PERSON_NAME]-20250827-125822.pdf FINTRAC ID(s) […" at bounding box center [564, 448] width 935 height 279
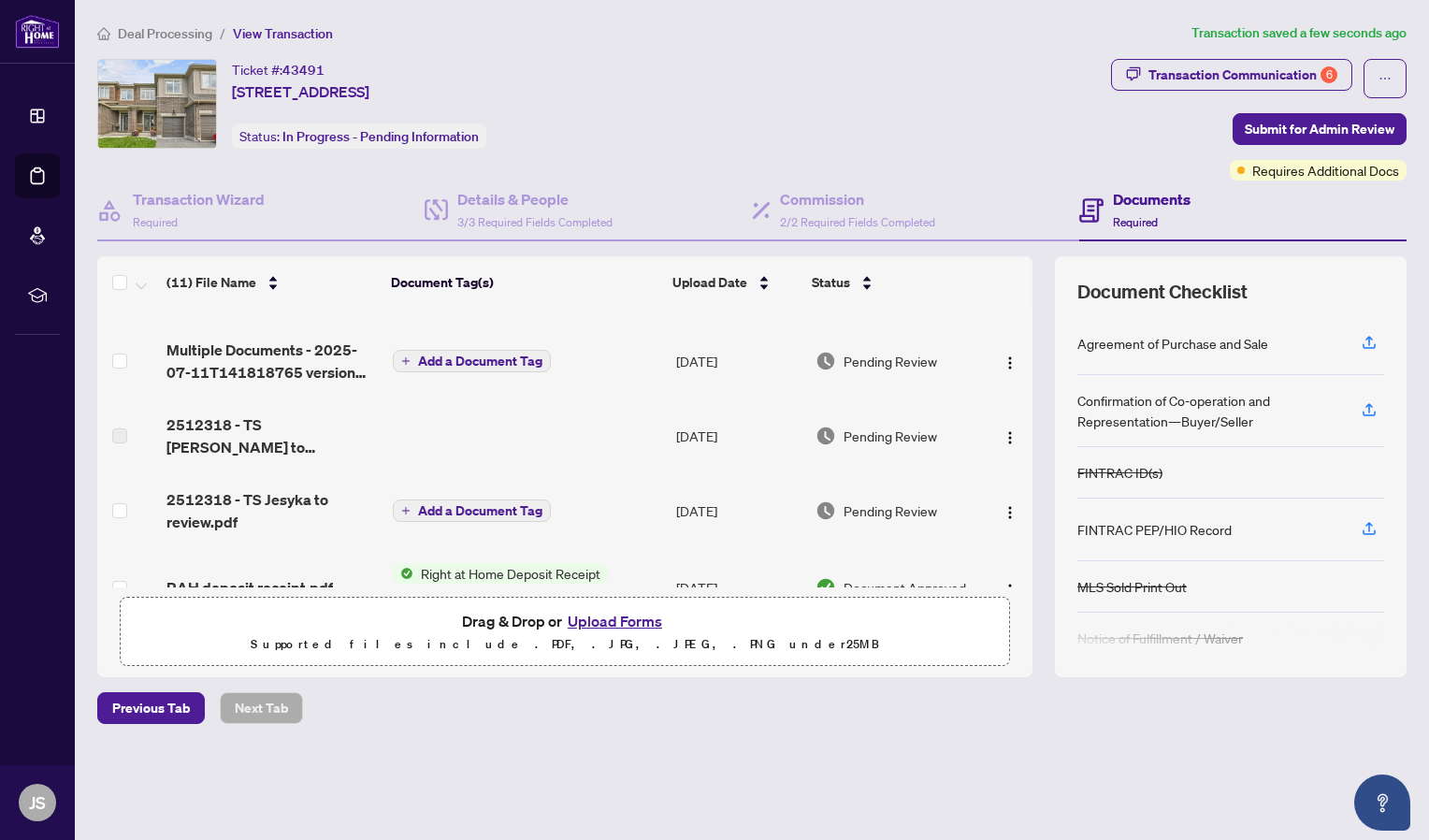
scroll to position [149, 0]
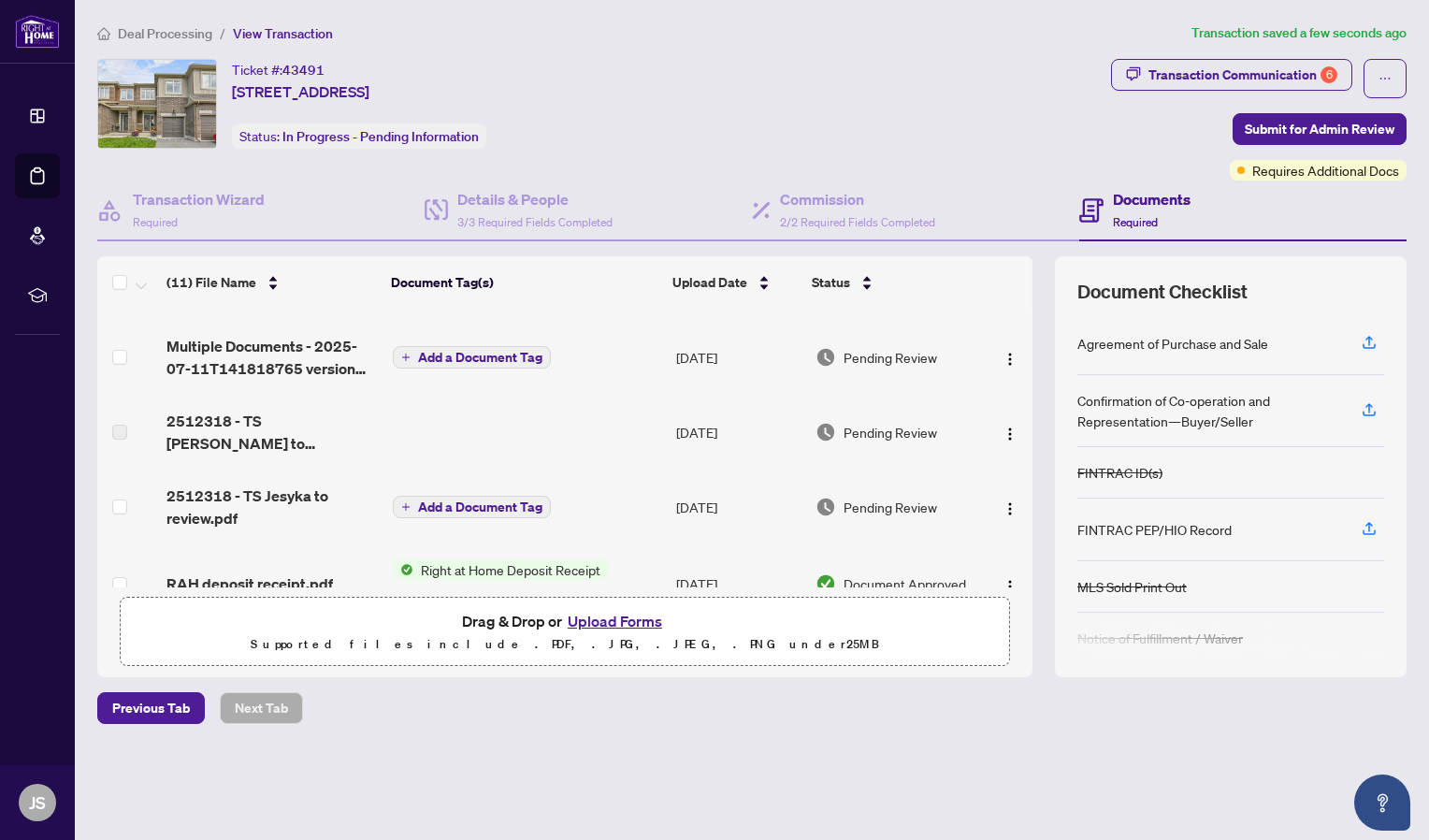
click at [615, 447] on td at bounding box center [527, 432] width 284 height 75
click at [201, 517] on span "2512318 - TS Jesyka to review.pdf" at bounding box center [272, 506] width 211 height 44
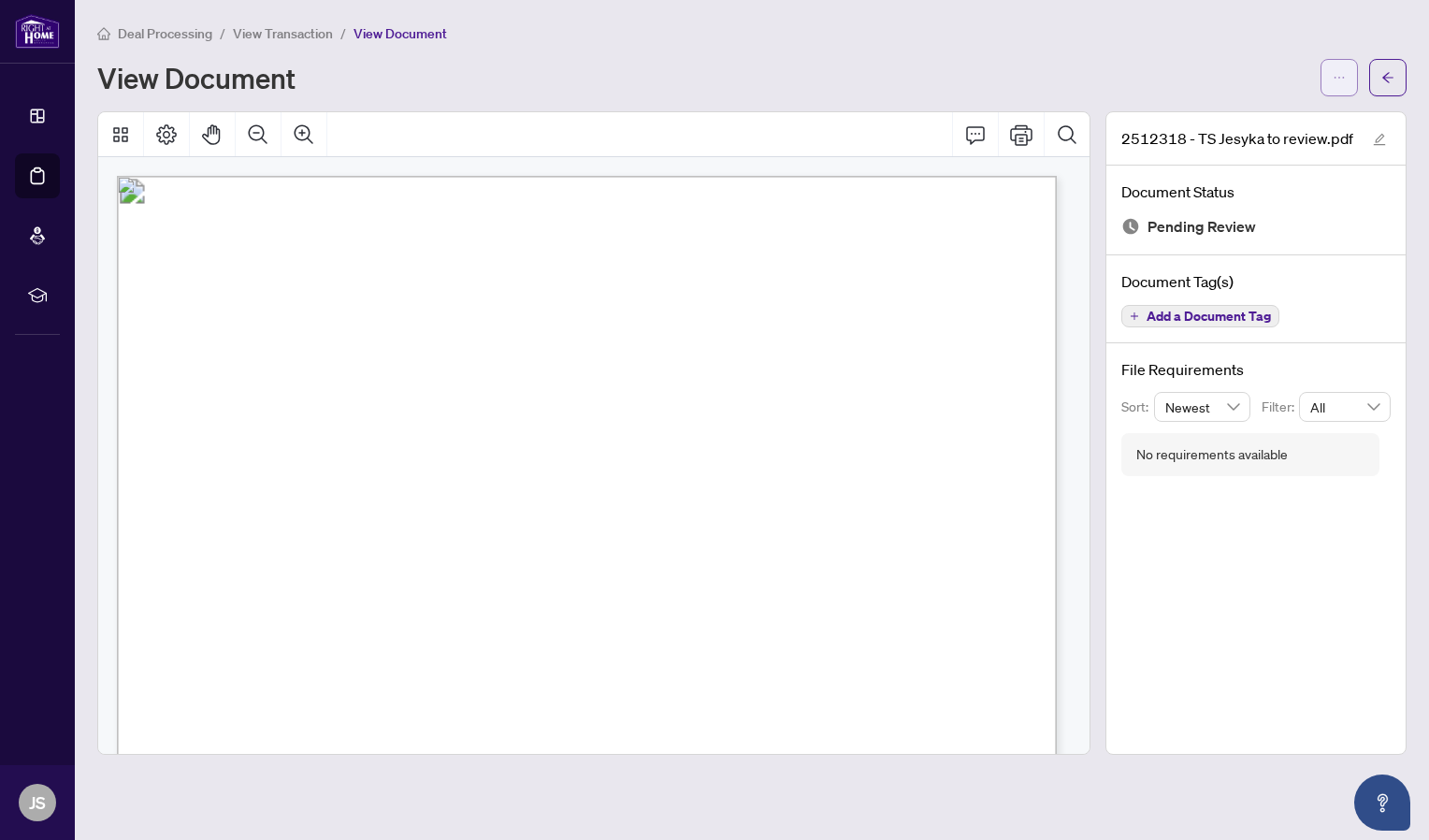
click at [1348, 79] on button "button" at bounding box center [1339, 78] width 38 height 38
click at [1209, 126] on span "Download" at bounding box center [1272, 118] width 142 height 21
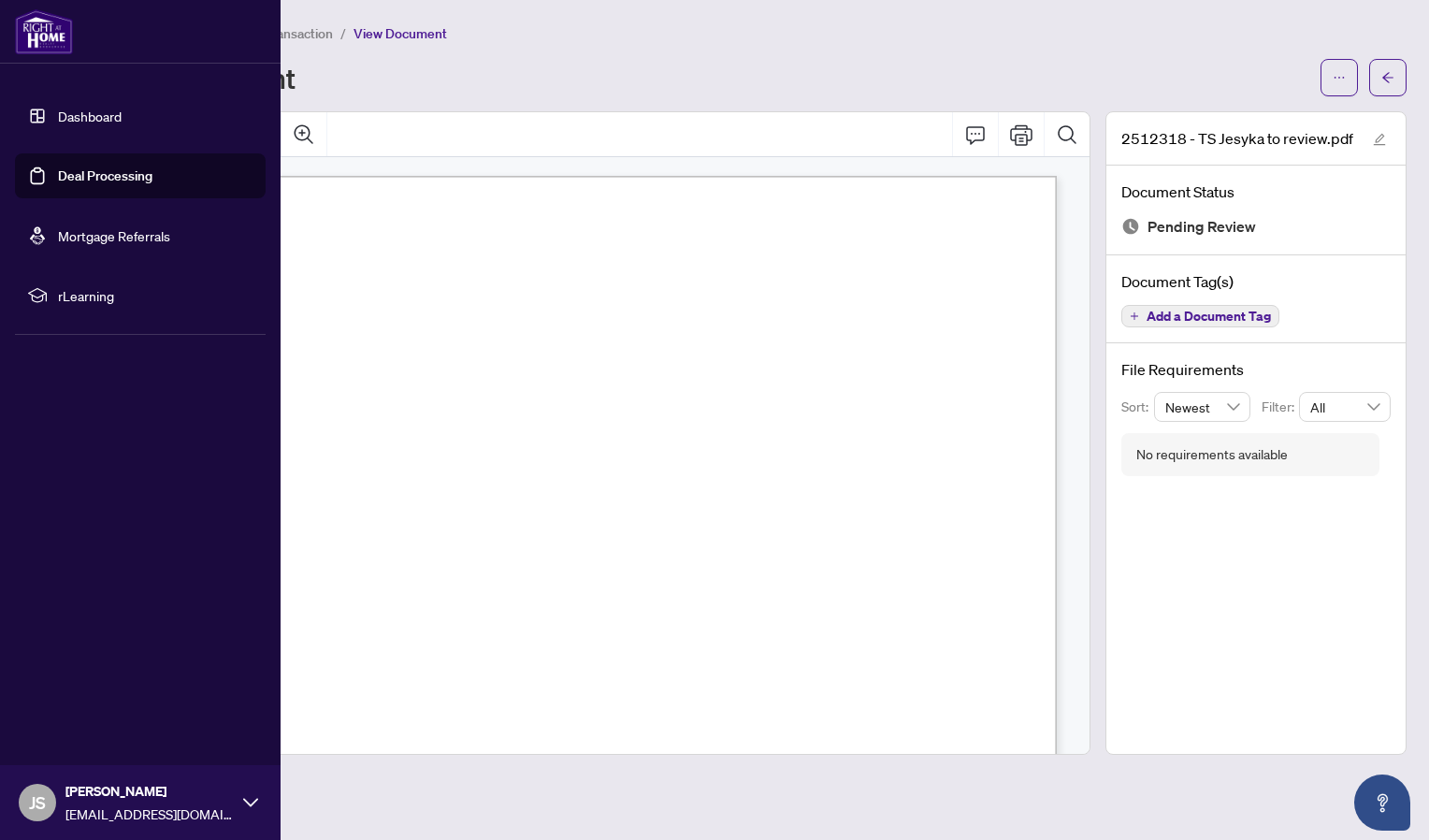
click at [54, 801] on span "JS" at bounding box center [38, 802] width 38 height 38
click at [246, 808] on icon at bounding box center [250, 802] width 15 height 15
click at [253, 802] on icon at bounding box center [250, 802] width 15 height 15
click at [91, 692] on span "Logout" at bounding box center [75, 691] width 42 height 30
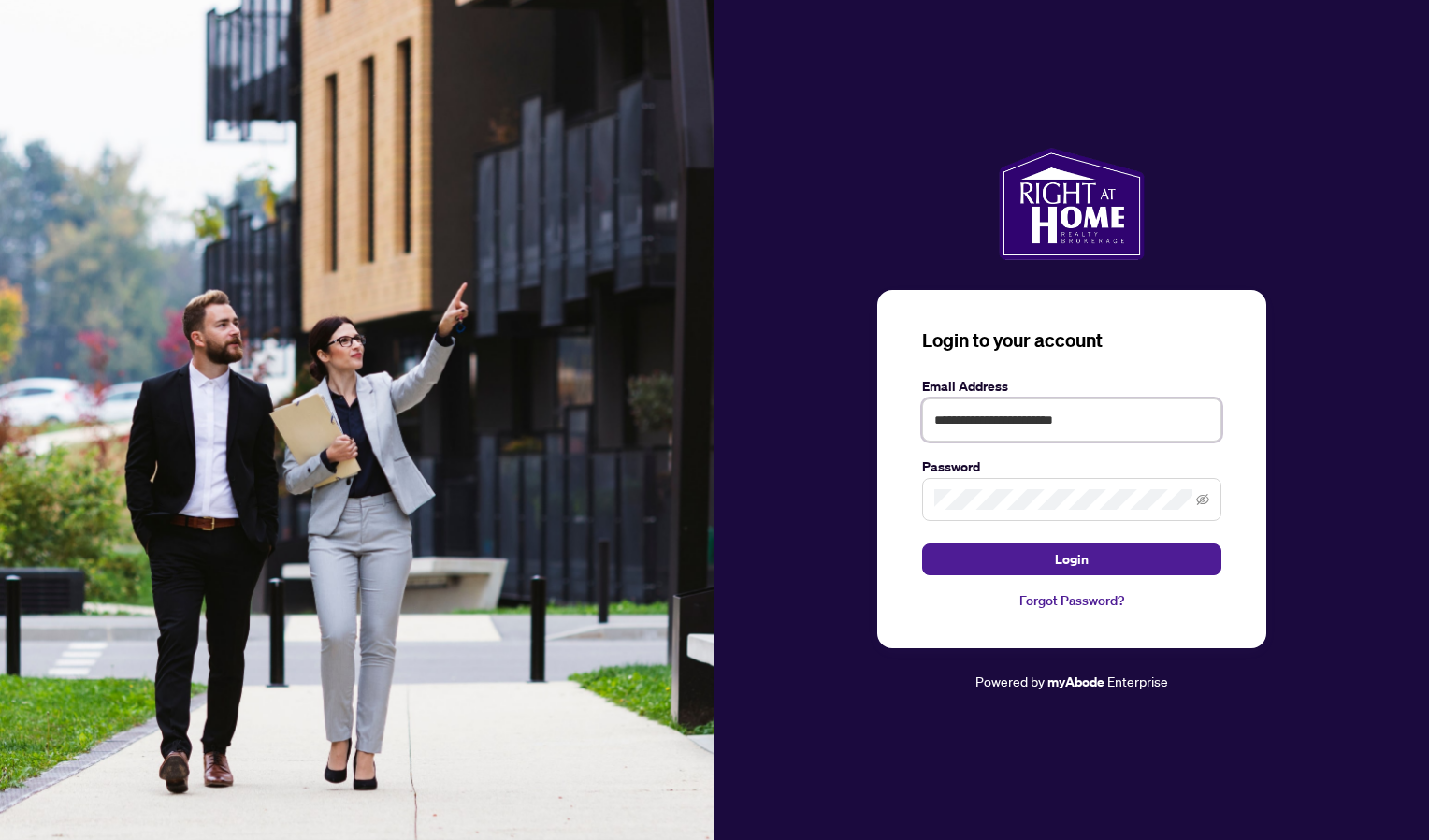
click at [967, 413] on input "**********" at bounding box center [1071, 420] width 299 height 43
type input "**********"
click at [1003, 566] on button "Login" at bounding box center [1071, 559] width 299 height 32
